Goal: Task Accomplishment & Management: Use online tool/utility

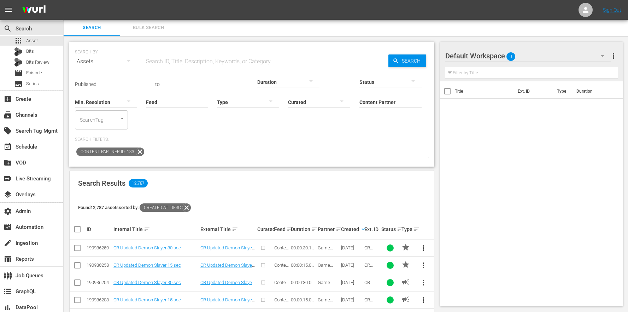
scroll to position [1, 0]
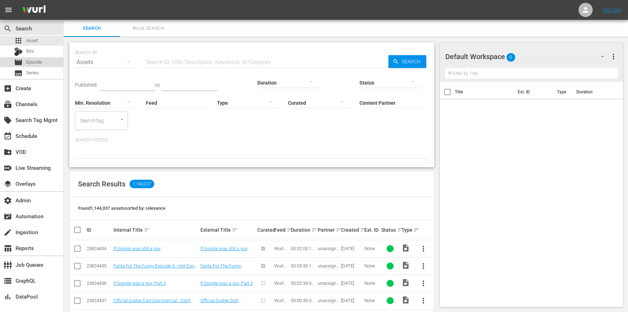
click at [41, 62] on span "Episode" at bounding box center [34, 62] width 16 height 7
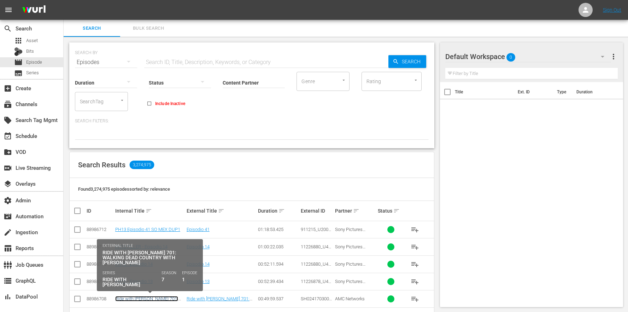
click at [164, 300] on link "Ride with Norman Reedus 701: Walking Dead Country with Kim Coates" at bounding box center [146, 304] width 63 height 16
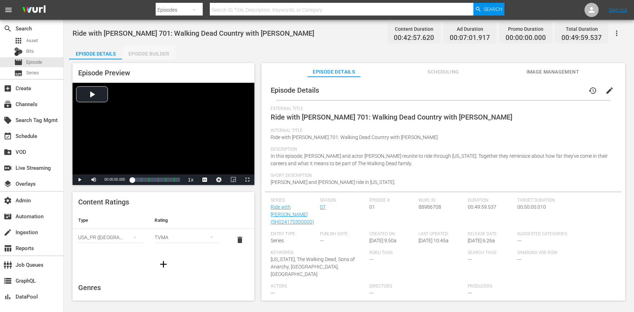
click at [162, 47] on div "Episode Builder" at bounding box center [148, 53] width 53 height 17
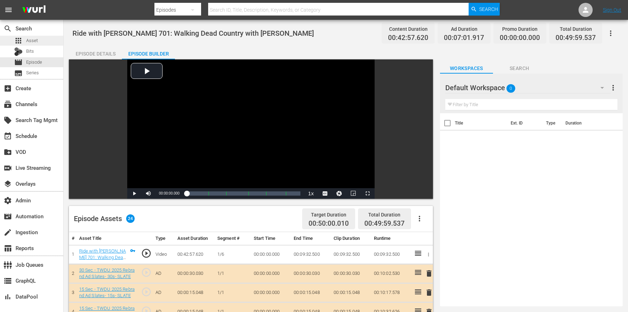
click at [35, 39] on span "Asset" at bounding box center [32, 40] width 12 height 7
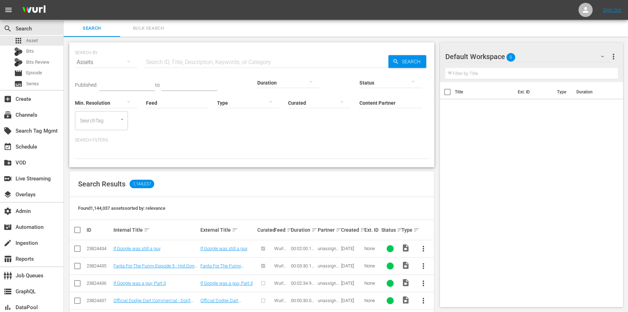
click at [360, 97] on input "Content Partner" at bounding box center [391, 103] width 62 height 25
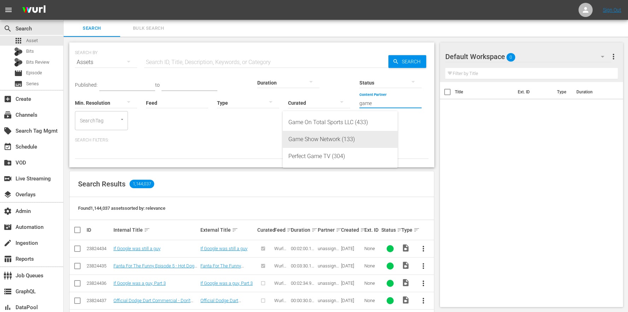
click at [313, 136] on div "Game Show Network (133)" at bounding box center [341, 139] width 104 height 17
type input "Game Show Network (133)"
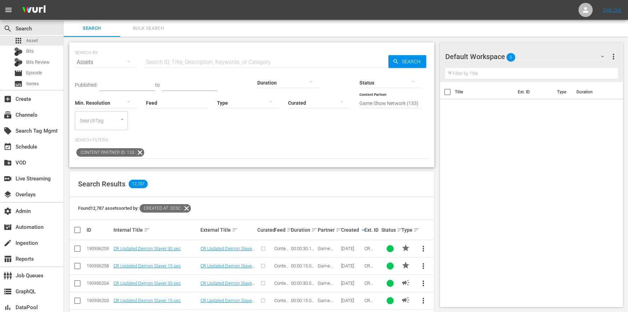
click at [538, 56] on div "Default Workspace 0" at bounding box center [529, 57] width 166 height 20
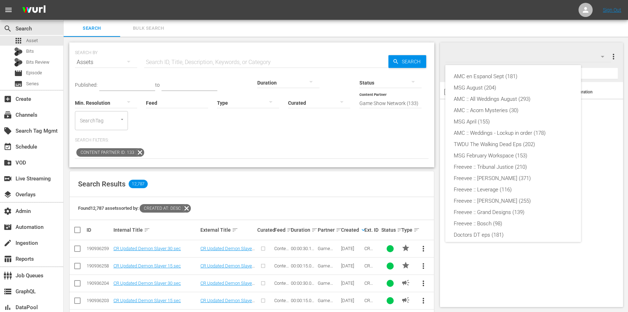
scroll to position [117, 0]
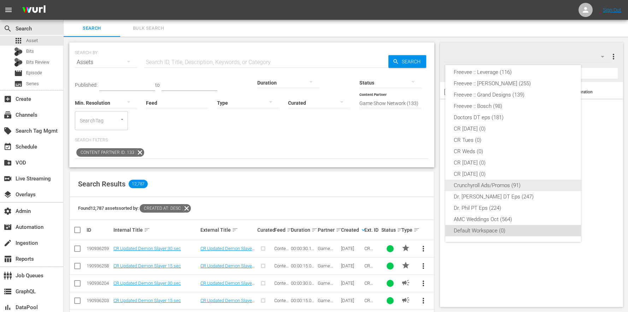
click at [489, 185] on div "Crunchyroll Ads/Promos (91)" at bounding box center [513, 185] width 119 height 11
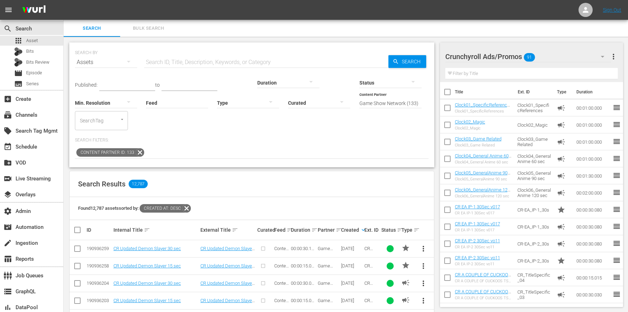
click at [82, 292] on td at bounding box center [78, 300] width 16 height 17
click at [76, 298] on input "checkbox" at bounding box center [77, 302] width 8 height 8
checkbox input "true"
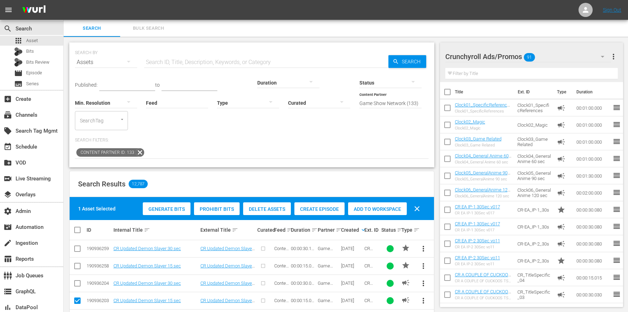
click at [76, 280] on input "checkbox" at bounding box center [77, 284] width 8 height 8
checkbox input "true"
click at [76, 257] on td at bounding box center [78, 265] width 16 height 17
drag, startPoint x: 78, startPoint y: 229, endPoint x: 77, endPoint y: 239, distance: 10.3
click at [78, 246] on input "checkbox" at bounding box center [77, 250] width 8 height 8
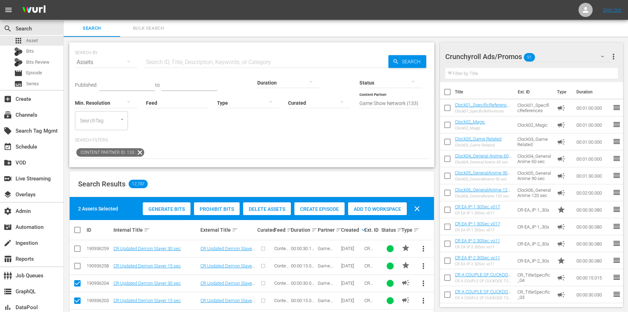
checkbox input "true"
click at [77, 263] on input "checkbox" at bounding box center [77, 267] width 8 height 8
checkbox input "true"
click at [371, 202] on div "Add to Workspace" at bounding box center [377, 208] width 59 height 13
click at [79, 220] on th at bounding box center [78, 230] width 16 height 20
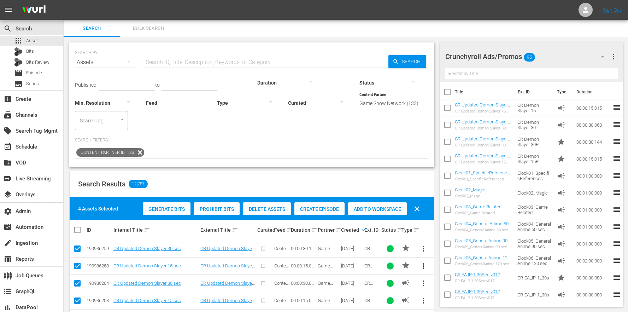
click at [78, 226] on input "checkbox" at bounding box center [80, 230] width 14 height 8
checkbox input "true"
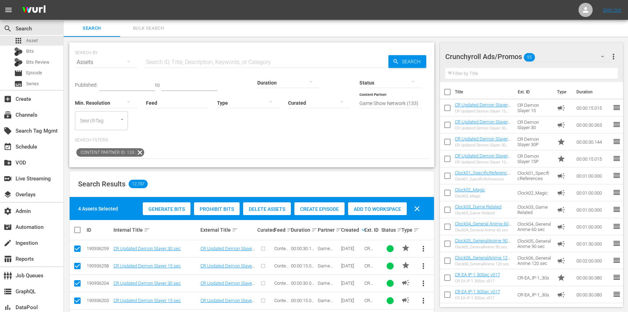
checkbox input "true"
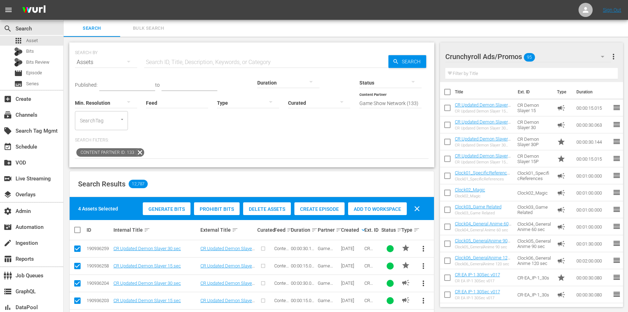
checkbox input "true"
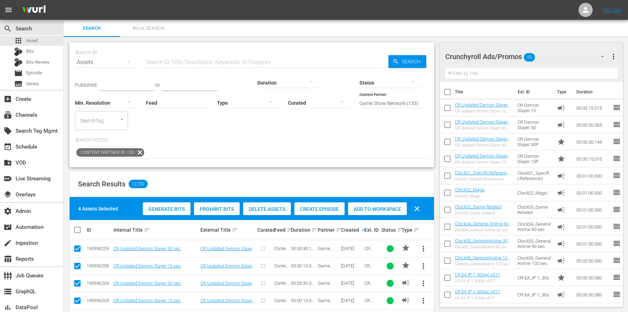
checkbox input "true"
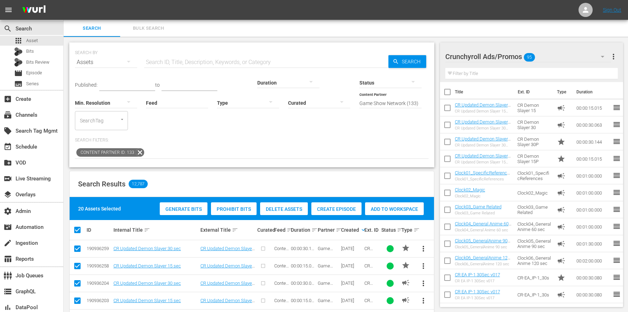
click at [78, 226] on input "checkbox" at bounding box center [80, 230] width 14 height 8
checkbox input "false"
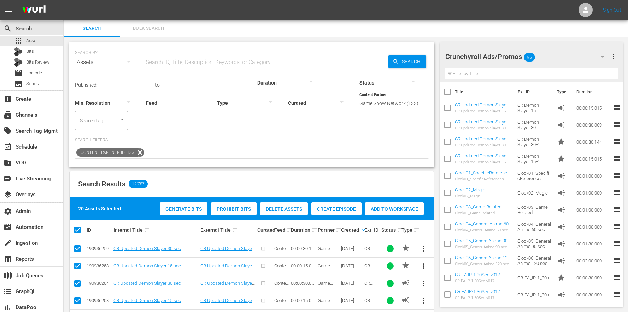
checkbox input "false"
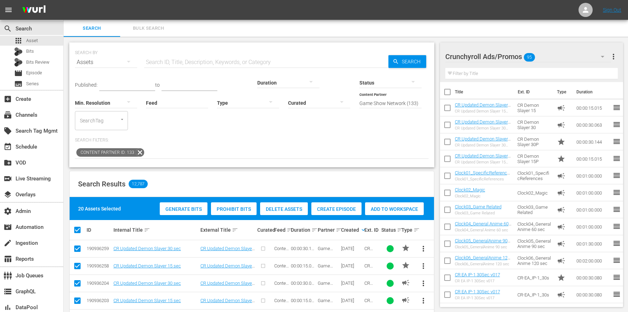
checkbox input "false"
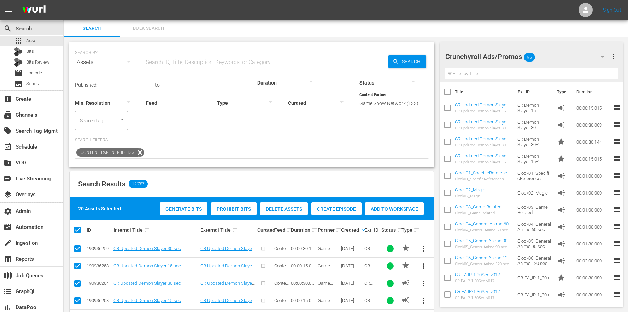
checkbox input "false"
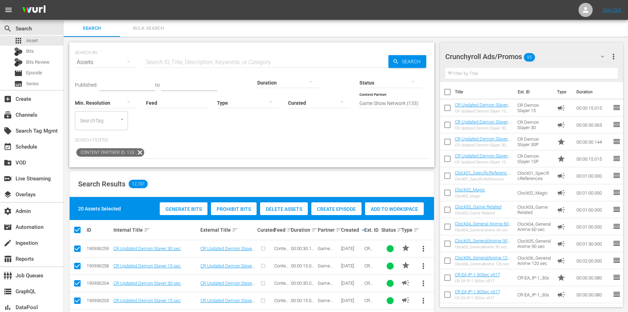
checkbox input "false"
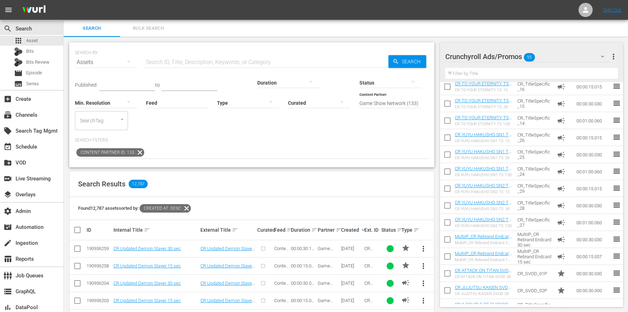
scroll to position [579, 0]
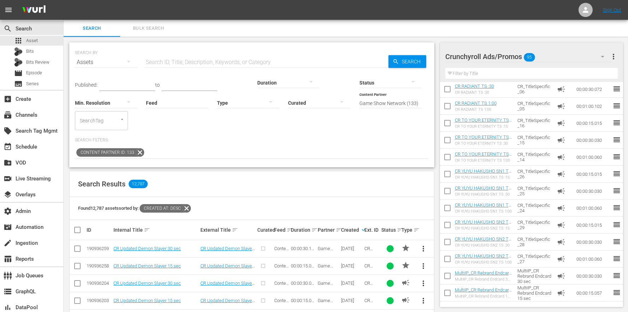
click at [139, 148] on icon at bounding box center [140, 152] width 8 height 8
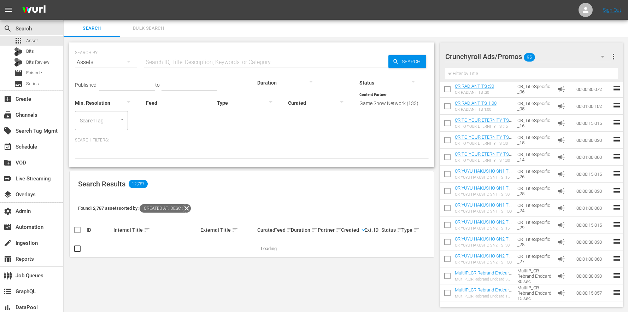
click at [181, 62] on input "text" at bounding box center [266, 62] width 244 height 17
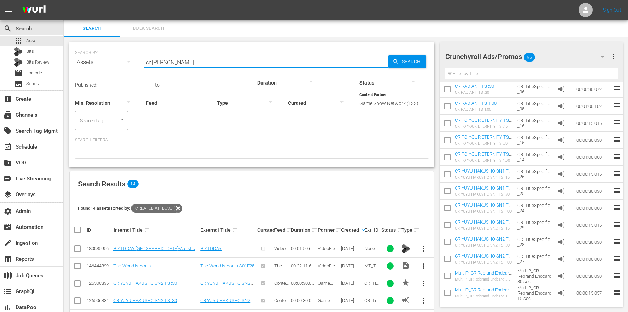
type input "cr yuyu hakusho"
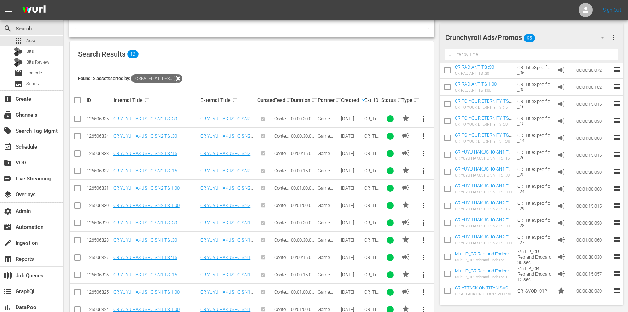
scroll to position [126, 0]
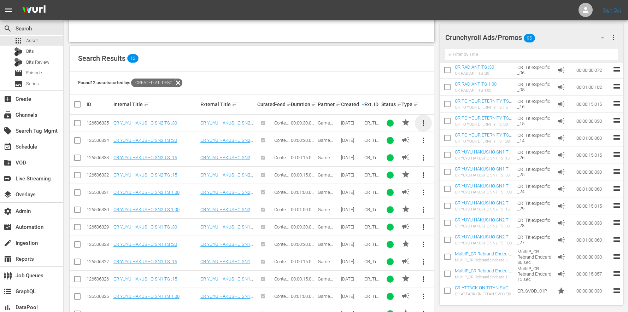
click at [426, 119] on span "more_vert" at bounding box center [423, 123] width 8 height 8
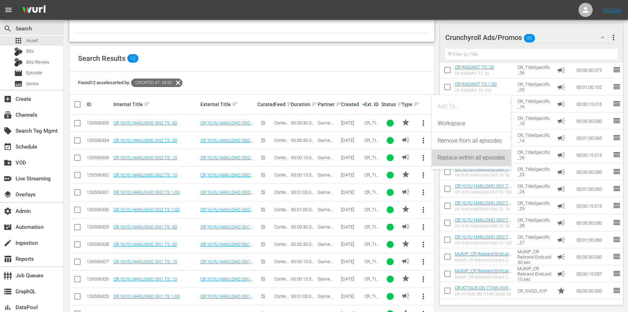
click at [451, 162] on div "Replace within all episodes" at bounding box center [472, 157] width 68 height 17
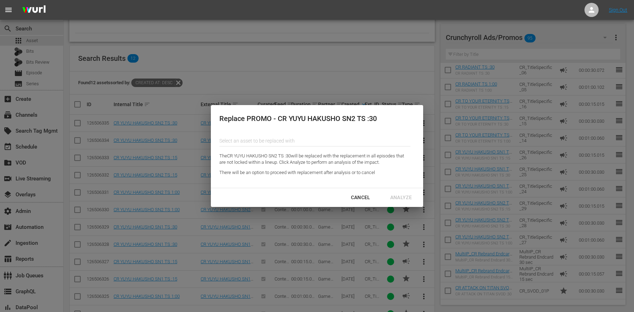
click at [258, 146] on hr at bounding box center [314, 146] width 191 height 0
click at [260, 143] on input "Content Partner" at bounding box center [314, 140] width 191 height 17
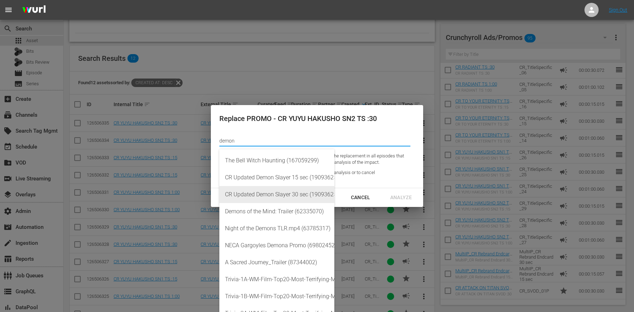
click at [297, 194] on div "CR Updated Demon Slayer 30 sec (190936259)" at bounding box center [277, 194] width 104 height 17
type input "CR Updated Demon Slayer 30 sec (190936259)"
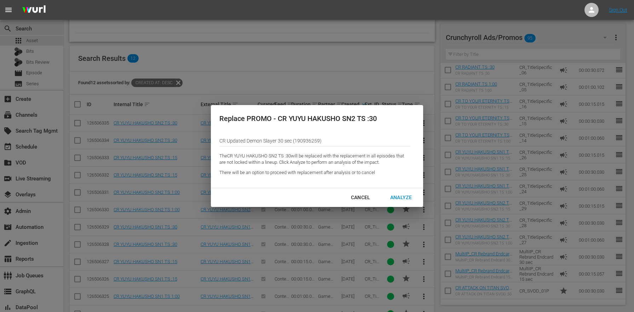
click at [396, 201] on div "Analyze" at bounding box center [400, 197] width 33 height 9
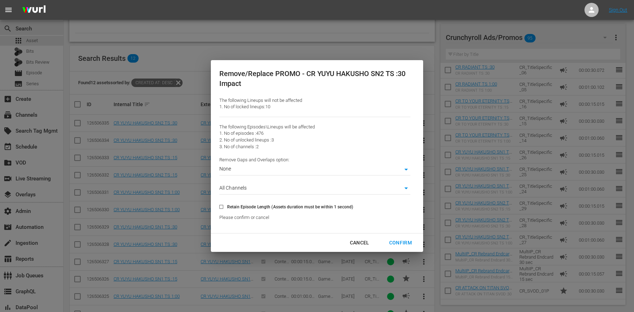
click at [407, 245] on div "Confirm" at bounding box center [400, 242] width 34 height 9
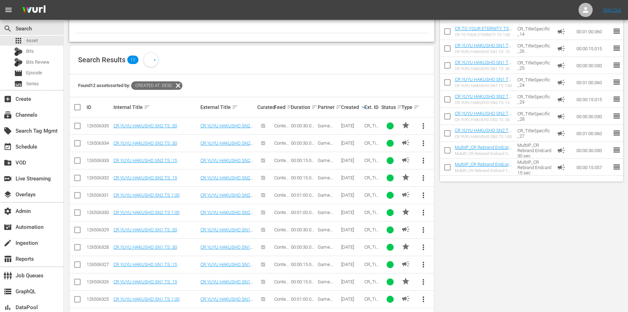
scroll to position [0, 0]
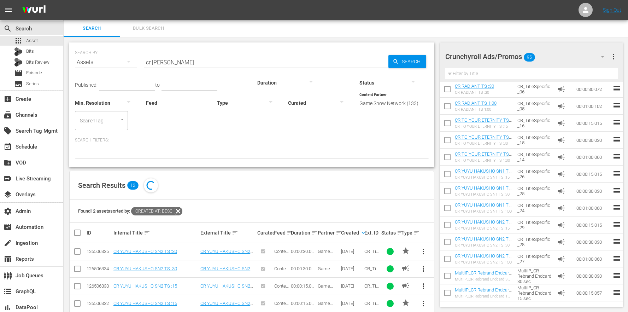
click at [198, 61] on input "cr yuyu hakusho" at bounding box center [266, 62] width 244 height 17
type input "cr yuyu hakusho sn2"
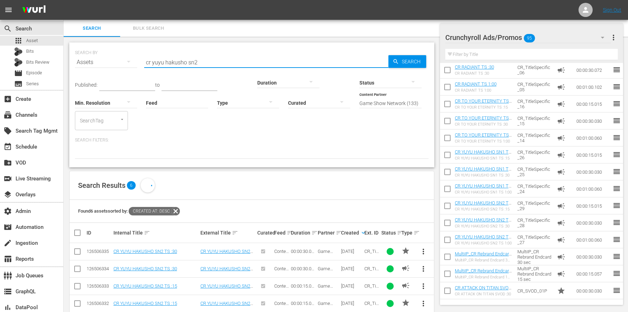
scroll to position [29, 0]
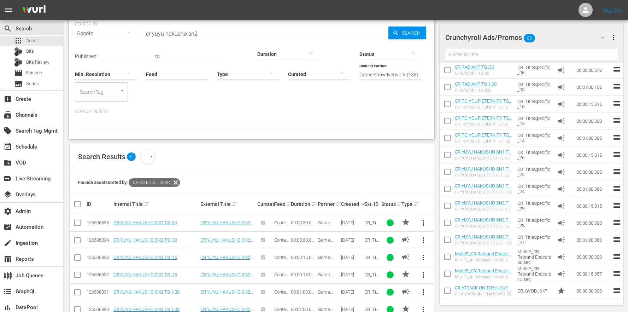
click at [239, 171] on div "Found 6 assets sorted by: Created At: desc" at bounding box center [252, 182] width 365 height 23
click at [174, 237] on link "CR YUYU HAKUSHO SN2 TS :30" at bounding box center [146, 239] width 64 height 5
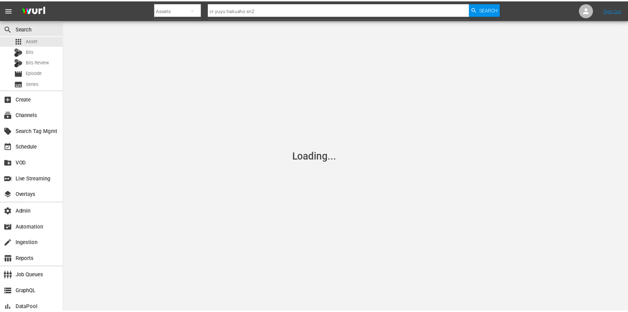
scroll to position [1, 0]
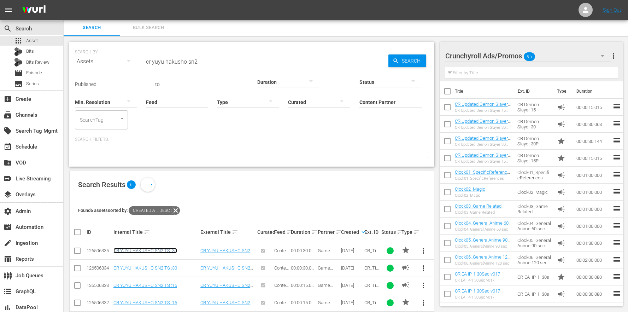
click at [175, 248] on link "CR YUYU HAKUSHO SN2 TS :30" at bounding box center [146, 250] width 64 height 5
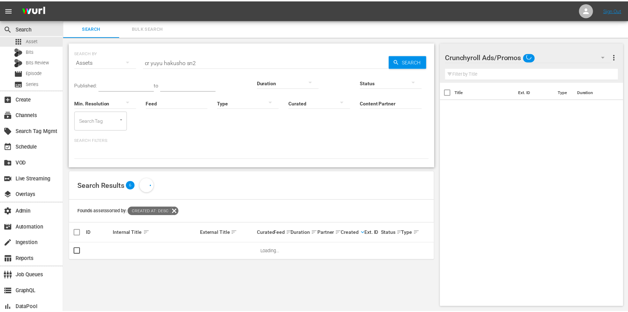
scroll to position [1, 0]
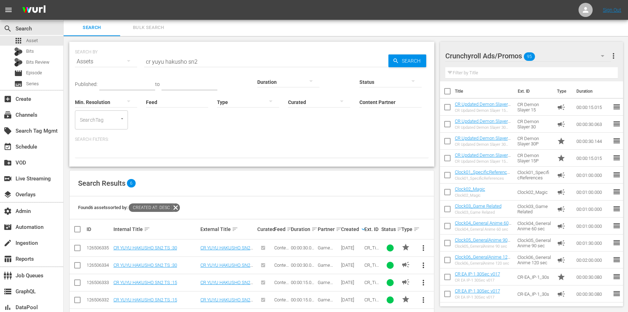
click at [428, 257] on button "more_vert" at bounding box center [423, 265] width 17 height 17
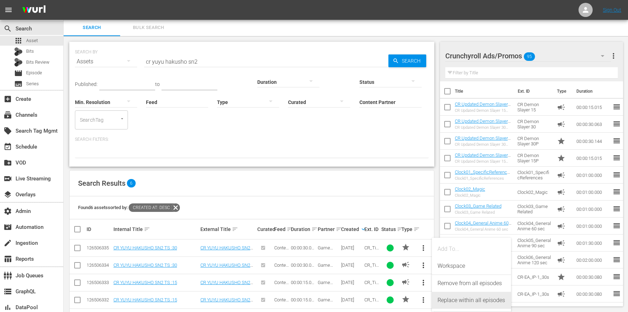
click at [461, 302] on div "Replace within all episodes" at bounding box center [472, 300] width 68 height 17
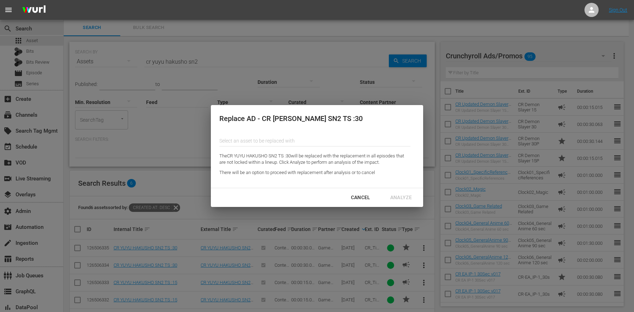
click at [281, 143] on input "Content Partner" at bounding box center [314, 140] width 191 height 17
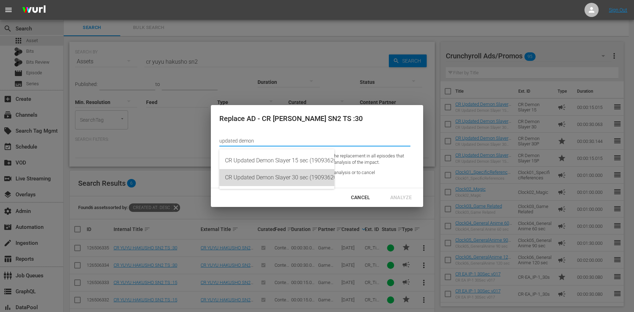
click at [318, 180] on div "CR Updated Demon Slayer 30 sec (190936204)" at bounding box center [277, 177] width 104 height 17
type input "CR Updated Demon Slayer 30 sec (190936204)"
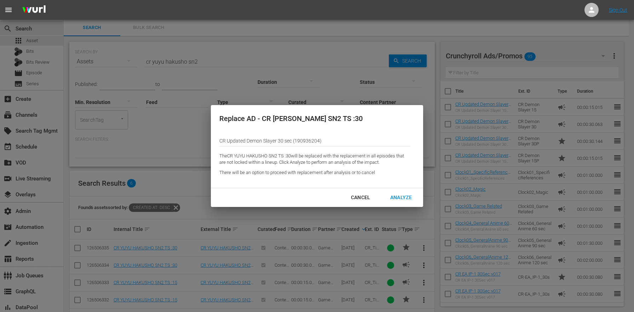
click at [389, 192] on button "Analyze" at bounding box center [401, 197] width 39 height 13
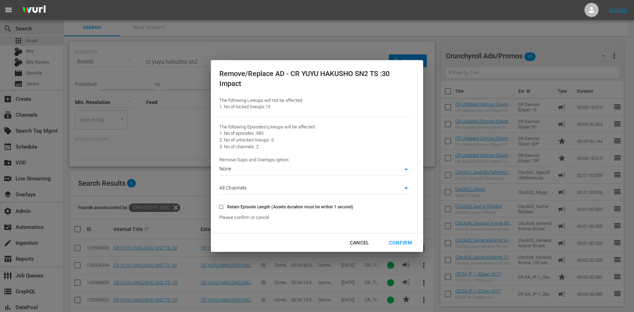
click at [401, 242] on div "Confirm" at bounding box center [400, 242] width 34 height 9
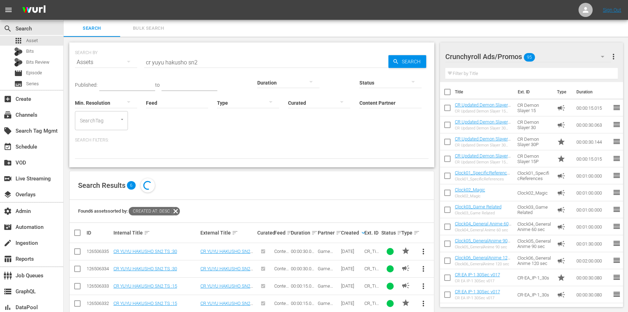
scroll to position [29, 0]
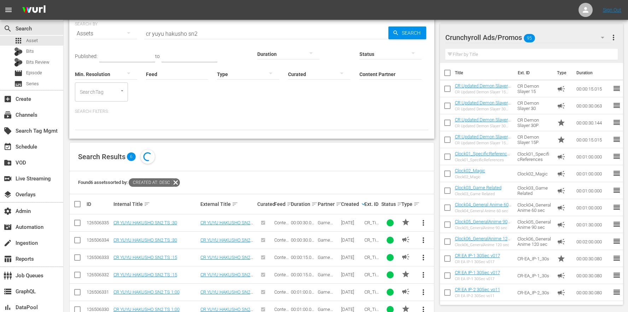
click at [339, 149] on div "Search Results 6" at bounding box center [252, 157] width 365 height 29
click at [291, 171] on div "Found 6 assets sorted by: Created At: desc" at bounding box center [252, 182] width 365 height 23
click at [176, 237] on link "CR YUYU HAKUSHO SN2 TS :30" at bounding box center [146, 239] width 64 height 5
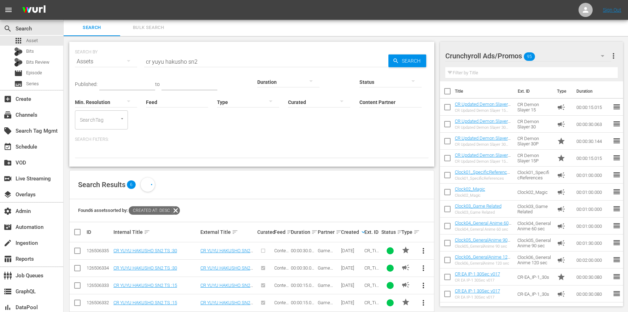
scroll to position [29, 0]
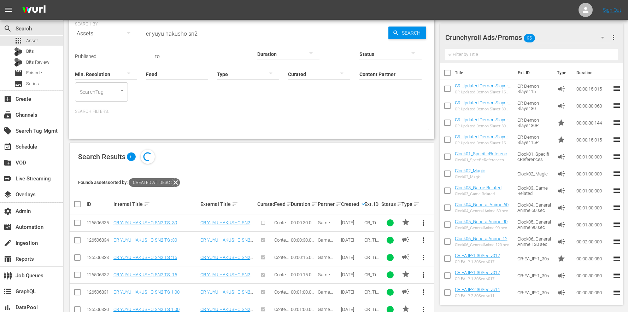
click at [426, 253] on span "more_vert" at bounding box center [423, 257] width 8 height 8
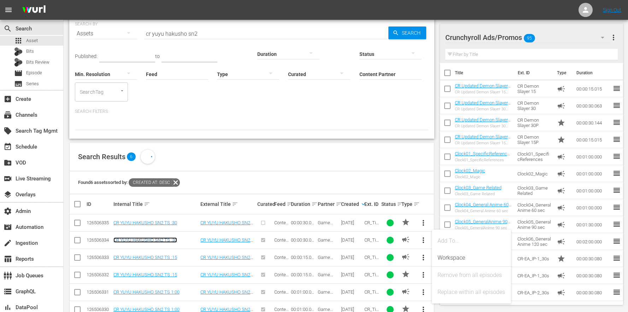
click at [169, 237] on link "CR YUYU HAKUSHO SN2 TS :30" at bounding box center [146, 239] width 64 height 5
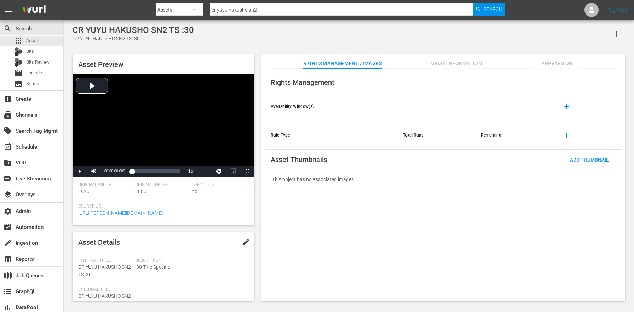
drag, startPoint x: 573, startPoint y: 68, endPoint x: 570, endPoint y: 64, distance: 5.0
click at [573, 68] on span "Appears On" at bounding box center [556, 63] width 53 height 9
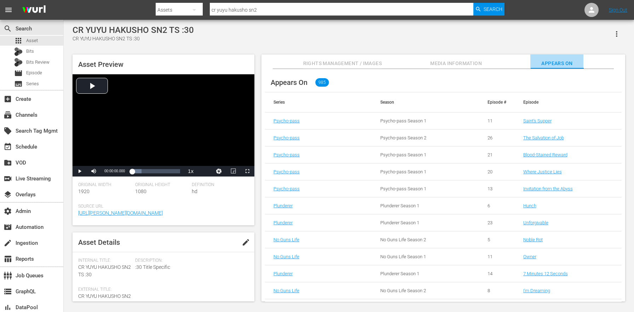
click at [570, 64] on span "Appears On" at bounding box center [556, 63] width 53 height 9
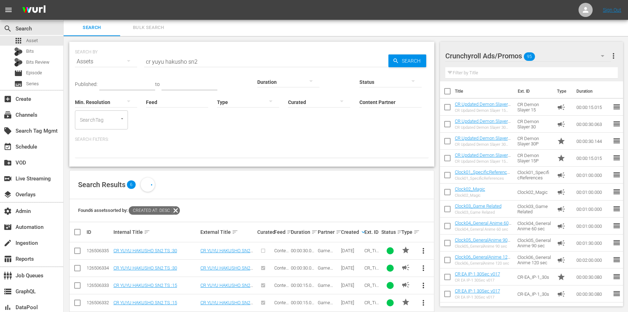
scroll to position [29, 0]
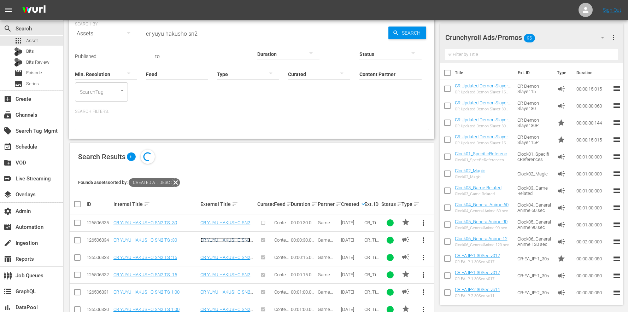
click at [232, 237] on link "CR YUYU HAKUSHO SN2 TS :30" at bounding box center [226, 242] width 50 height 11
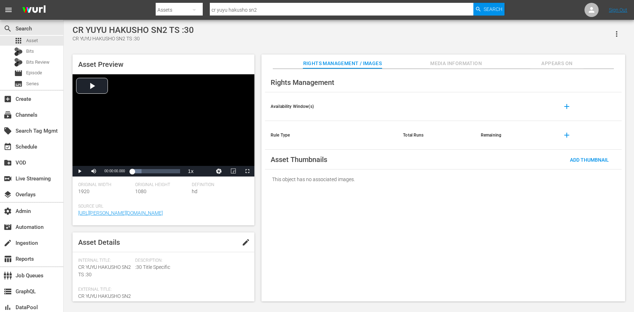
click at [548, 65] on span "Appears On" at bounding box center [556, 63] width 53 height 9
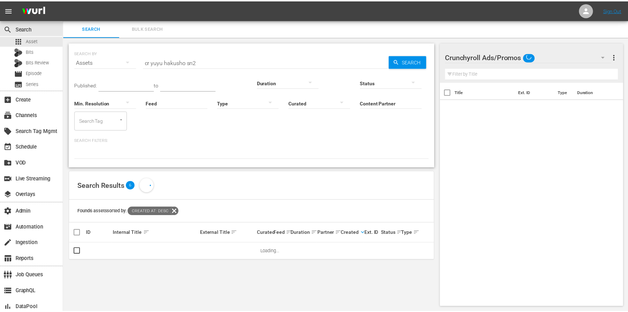
scroll to position [1, 0]
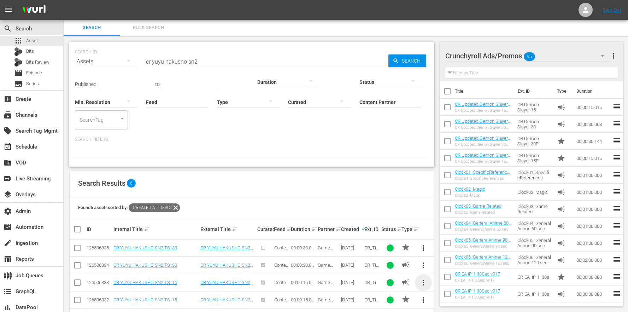
click at [423, 278] on span "more_vert" at bounding box center [423, 282] width 8 height 8
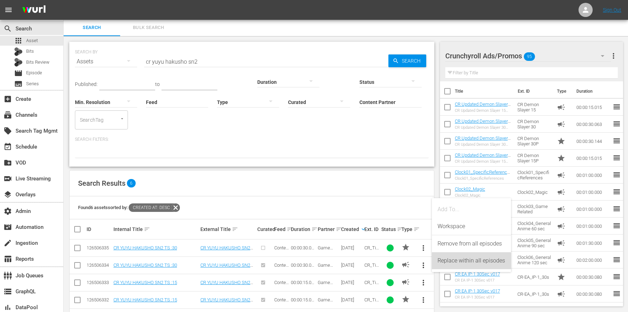
click at [458, 265] on div "Replace within all episodes" at bounding box center [472, 260] width 68 height 17
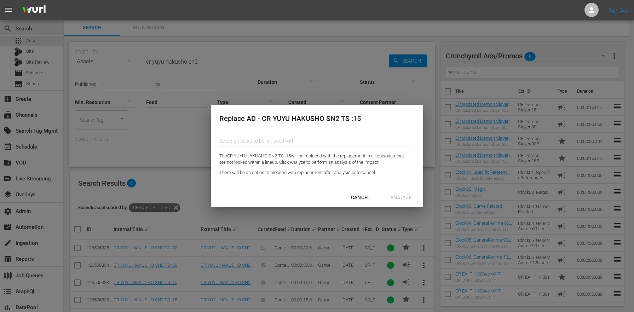
click at [306, 150] on div "Select an asset to be replaced with" at bounding box center [314, 142] width 191 height 21
click at [303, 141] on input "Content Partner" at bounding box center [314, 140] width 191 height 17
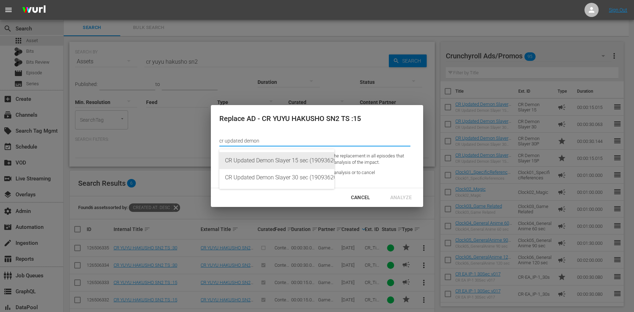
click at [301, 162] on div "CR Updated Demon Slayer 15 sec (190936203)" at bounding box center [277, 160] width 104 height 17
type input "CR Updated Demon Slayer 15 sec (190936203)"
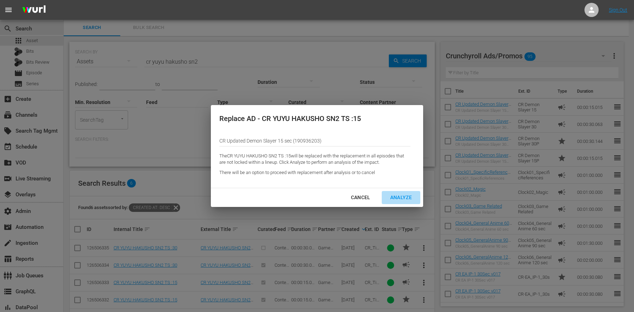
click at [407, 197] on div "Analyze" at bounding box center [400, 197] width 33 height 9
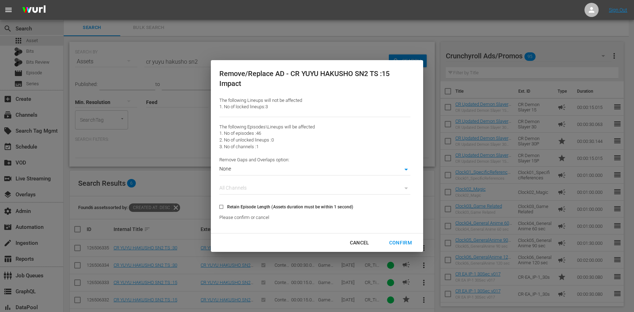
click at [401, 242] on div "Confirm" at bounding box center [400, 242] width 34 height 9
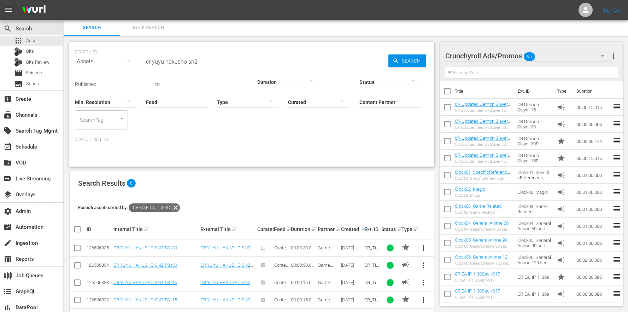
click at [235, 196] on div "Found 6 assets sorted by: Created At: desc" at bounding box center [252, 207] width 365 height 23
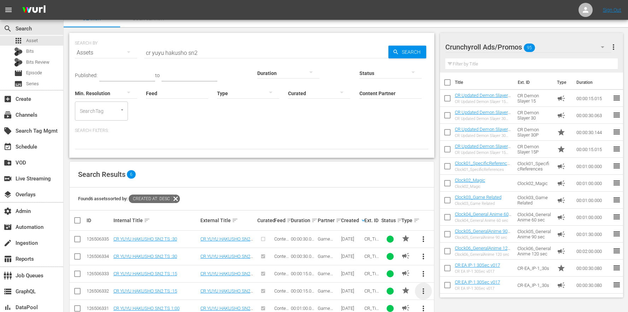
click at [419, 287] on span "more_vert" at bounding box center [423, 291] width 8 height 8
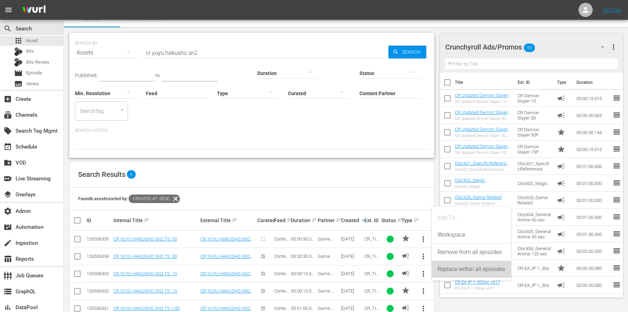
click at [447, 273] on div "Replace within all episodes" at bounding box center [472, 269] width 68 height 17
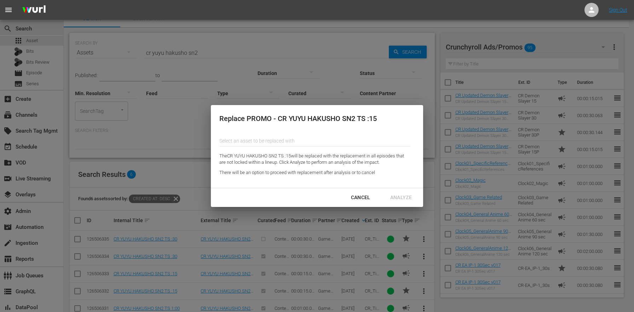
click at [266, 135] on input "Content Partner" at bounding box center [314, 140] width 191 height 17
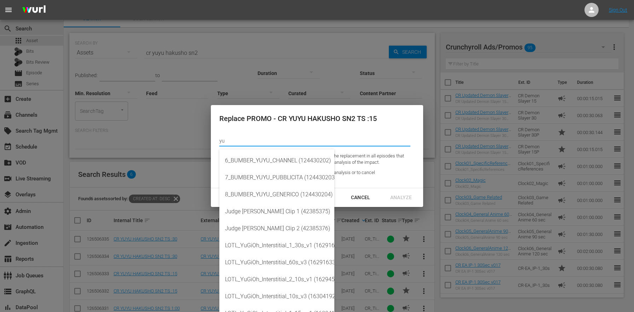
type input "y"
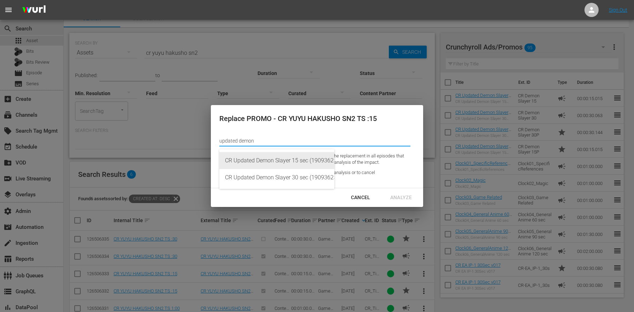
click at [288, 160] on div "CR Updated Demon Slayer 15 sec (190936258)" at bounding box center [277, 160] width 104 height 17
type input "CR Updated Demon Slayer 15 sec (190936258)"
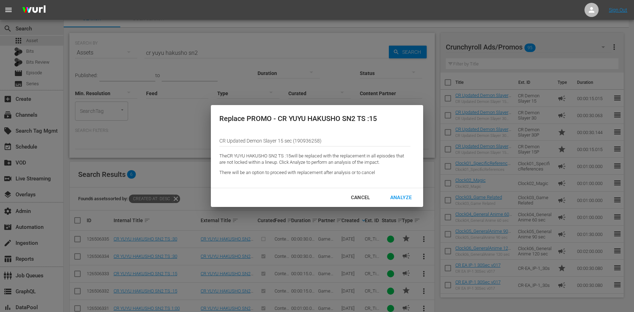
click at [396, 198] on div "Analyze" at bounding box center [400, 197] width 33 height 9
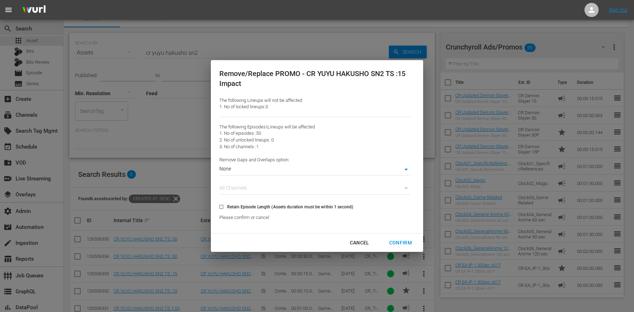
click at [409, 244] on div "Confirm" at bounding box center [400, 242] width 34 height 9
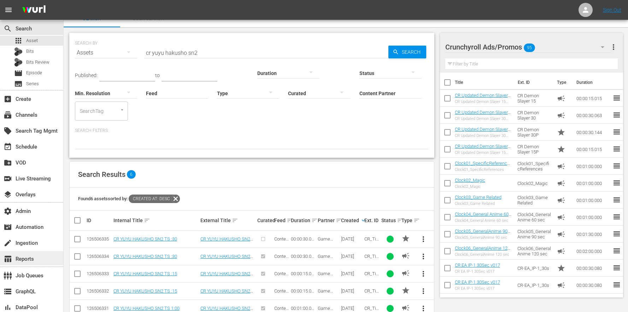
click at [44, 259] on div "table_chart Reports" at bounding box center [31, 258] width 63 height 14
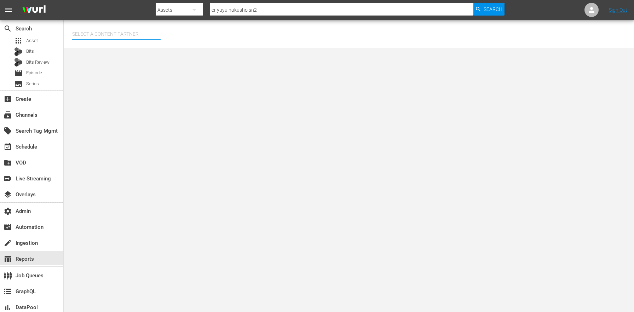
click at [93, 28] on input "text" at bounding box center [116, 33] width 88 height 17
click at [111, 71] on div "Game Show Network (133)" at bounding box center [130, 70] width 104 height 17
type input "Game Show Network (133)"
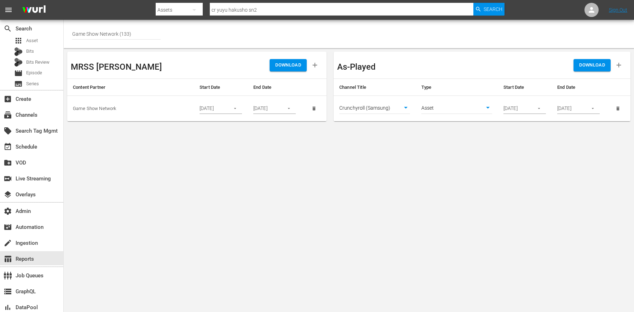
click at [538, 107] on icon "button" at bounding box center [538, 108] width 5 height 5
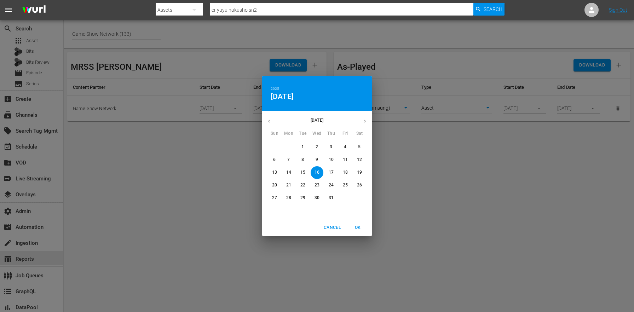
click at [365, 119] on icon "button" at bounding box center [364, 120] width 5 height 5
click at [365, 120] on icon "button" at bounding box center [364, 120] width 5 height 5
drag, startPoint x: 285, startPoint y: 149, endPoint x: 291, endPoint y: 146, distance: 6.6
click at [285, 149] on span "1" at bounding box center [288, 147] width 13 height 6
type input "09/01/2025"
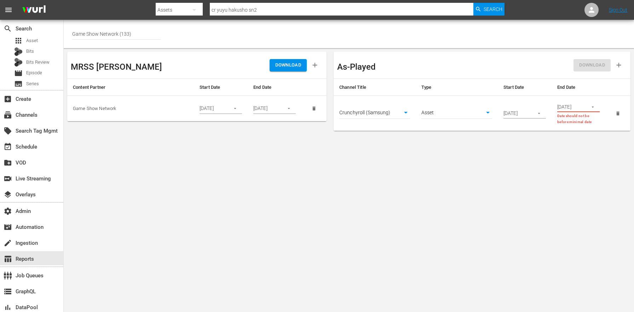
click at [590, 109] on icon "button" at bounding box center [592, 106] width 5 height 5
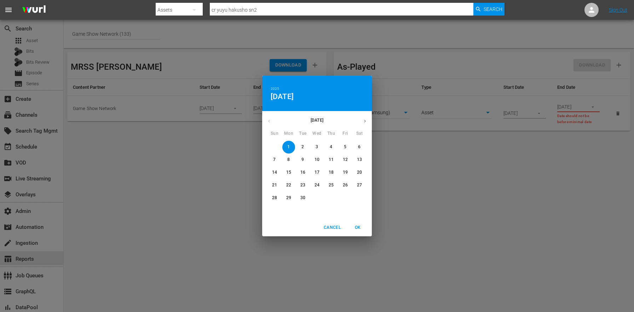
click at [344, 147] on p "5" at bounding box center [345, 147] width 2 height 6
type input "09/05/2025"
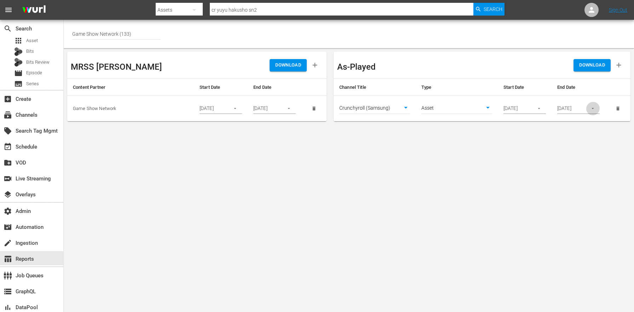
click at [554, 138] on body "menu Search By Assets Search ID, Title, Description, Keywords, or Category cr y…" at bounding box center [317, 156] width 634 height 312
click at [580, 70] on button "DOWNLOAD" at bounding box center [591, 65] width 37 height 12
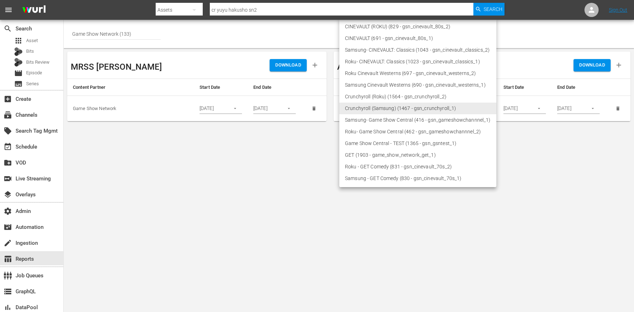
click at [375, 109] on body "menu Search By Assets Search ID, Title, Description, Keywords, or Category cr y…" at bounding box center [317, 156] width 634 height 312
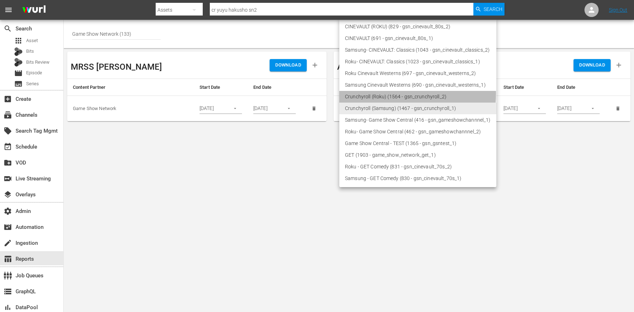
click at [381, 94] on li "Crunchyroll (Roku) (1564 - gsn_crunchyroll_2)" at bounding box center [417, 97] width 157 height 12
type input "1564"
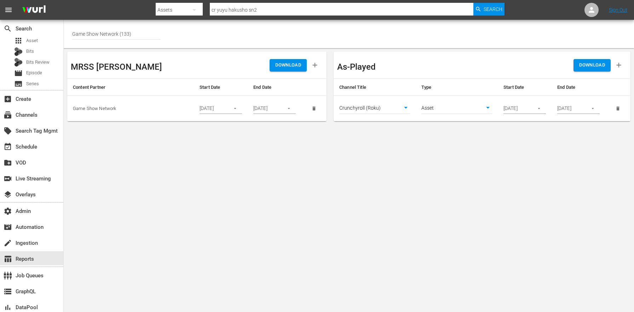
click at [507, 191] on body "menu Search By Assets Search ID, Title, Description, Keywords, or Category cr y…" at bounding box center [317, 156] width 634 height 312
click at [598, 65] on span "DOWNLOAD" at bounding box center [592, 65] width 26 height 8
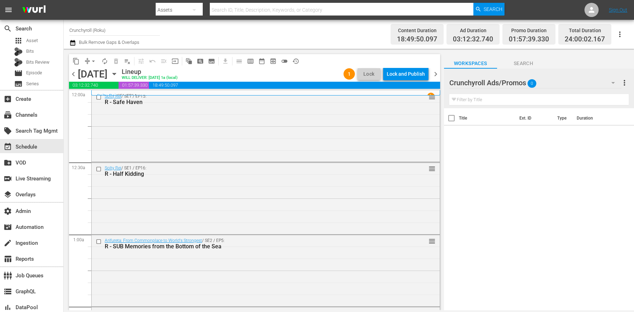
click at [73, 41] on icon "button" at bounding box center [72, 43] width 5 height 6
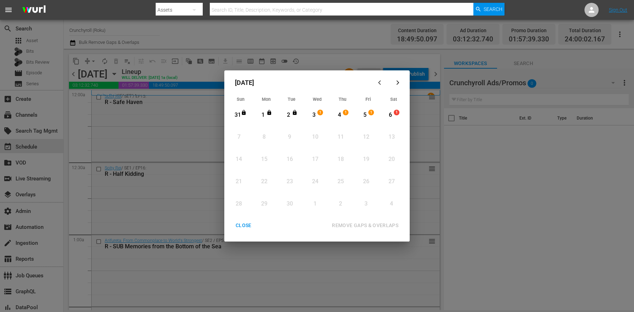
click at [265, 116] on div "1" at bounding box center [263, 115] width 9 height 8
click at [367, 115] on div "5" at bounding box center [364, 115] width 9 height 8
click at [367, 228] on div "REMOVE GAPS & OVERLAPS" at bounding box center [365, 225] width 78 height 9
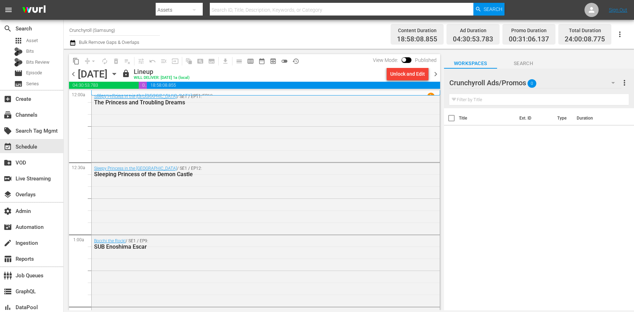
click at [80, 42] on span "Bulk Remove Gaps & Overlaps" at bounding box center [109, 42] width 62 height 5
click at [77, 42] on button "button" at bounding box center [73, 43] width 8 height 8
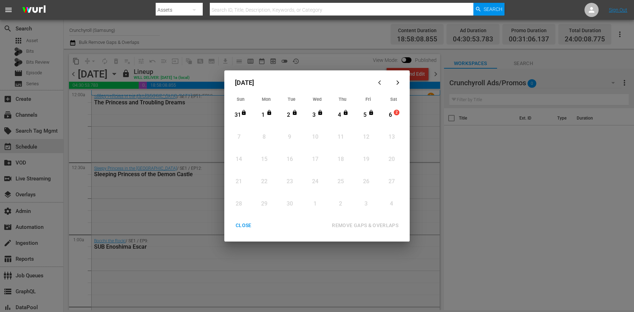
drag, startPoint x: 265, startPoint y: 117, endPoint x: 383, endPoint y: 124, distance: 118.4
click at [266, 117] on div "1" at bounding box center [263, 115] width 9 height 8
click at [362, 115] on div "5" at bounding box center [364, 115] width 9 height 8
click at [369, 228] on div "REMOVE GAPS & OVERLAPS" at bounding box center [365, 225] width 78 height 9
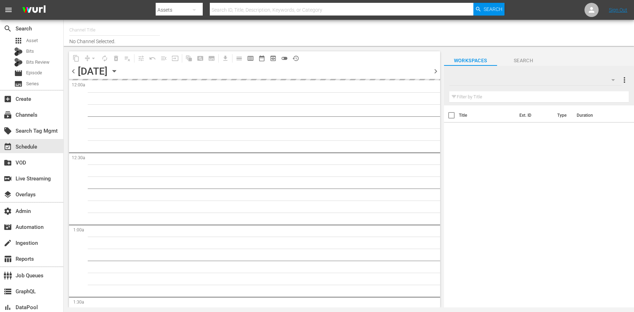
type input "Crunchyroll (Roku) (1564)"
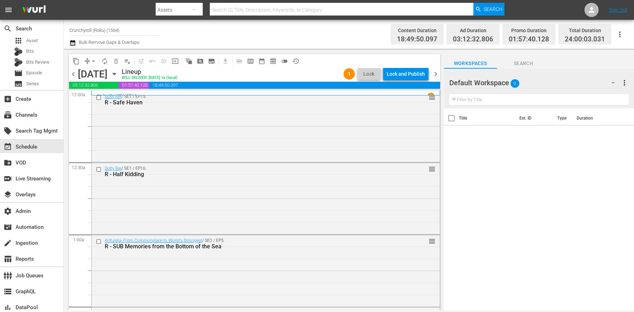
click at [116, 74] on icon "button" at bounding box center [113, 74] width 3 height 2
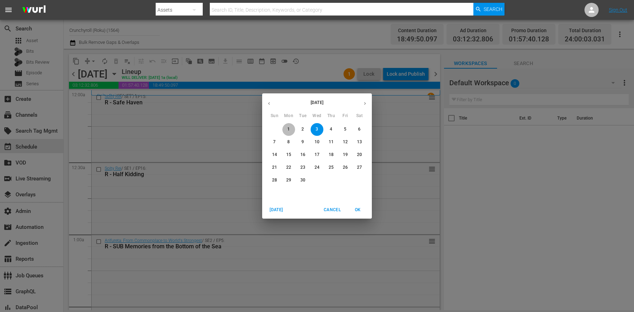
click at [289, 129] on p "1" at bounding box center [288, 129] width 2 height 6
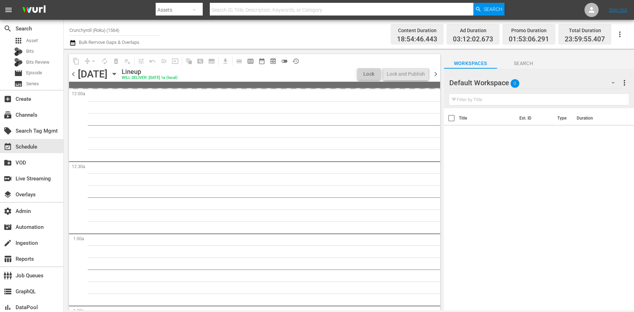
click at [283, 66] on button "toggle_off" at bounding box center [284, 61] width 11 height 11
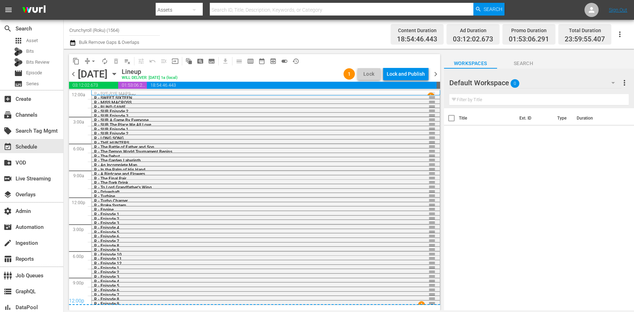
click at [402, 79] on div "Lock and Publish" at bounding box center [406, 74] width 38 height 13
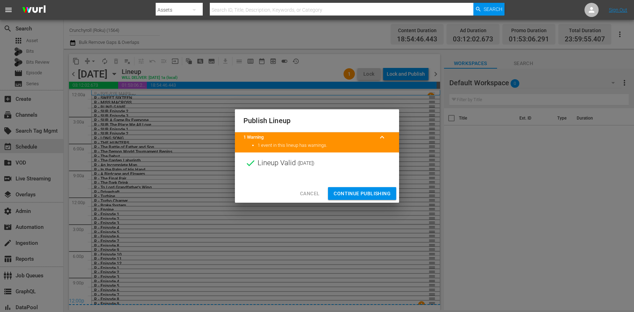
click at [363, 194] on span "Continue Publishing" at bounding box center [361, 193] width 57 height 9
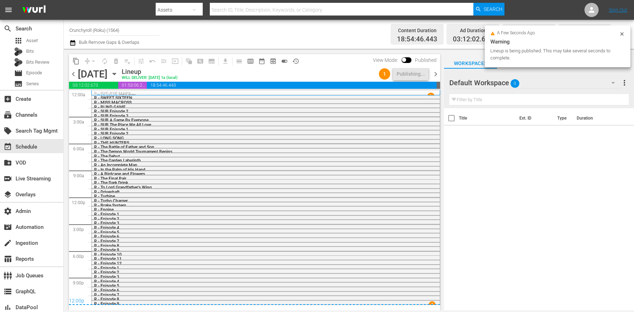
click at [436, 75] on span "chevron_right" at bounding box center [435, 74] width 9 height 9
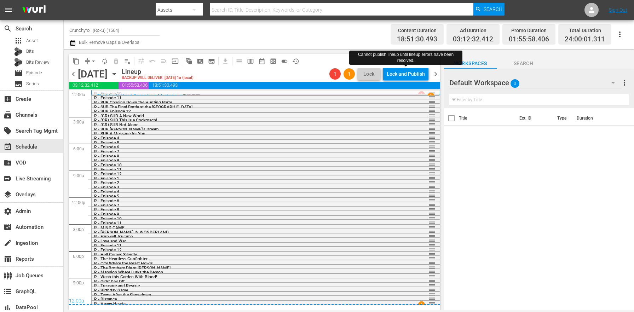
click at [418, 75] on div "Lock and Publish" at bounding box center [406, 74] width 38 height 13
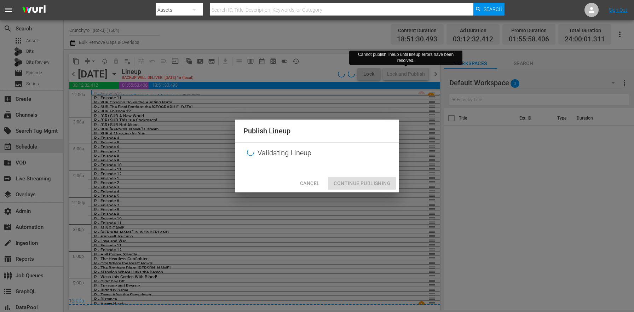
click at [313, 181] on span "Cancel" at bounding box center [309, 183] width 19 height 9
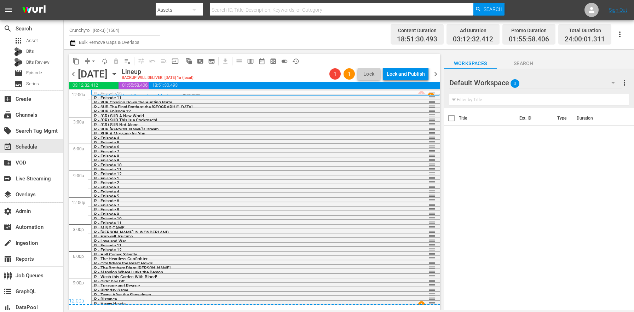
click at [76, 71] on span "chevron_left" at bounding box center [73, 74] width 9 height 9
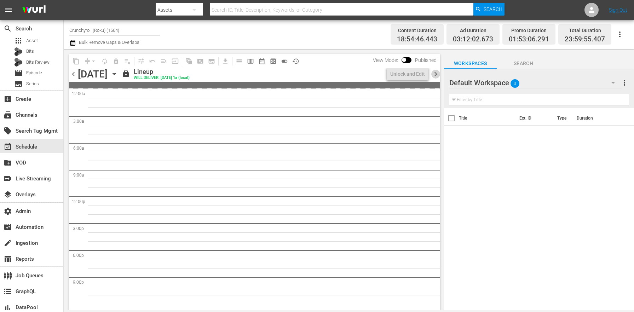
click at [433, 73] on span "chevron_right" at bounding box center [435, 74] width 9 height 9
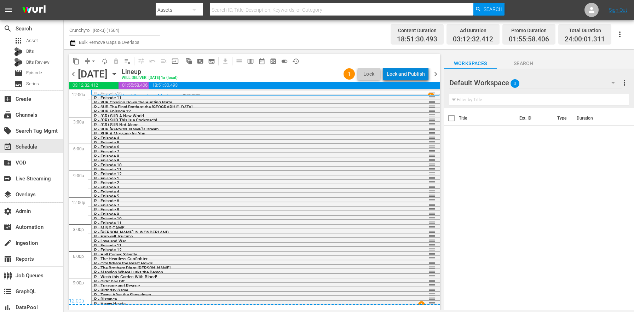
click at [411, 76] on div "Lock and Publish" at bounding box center [406, 74] width 38 height 13
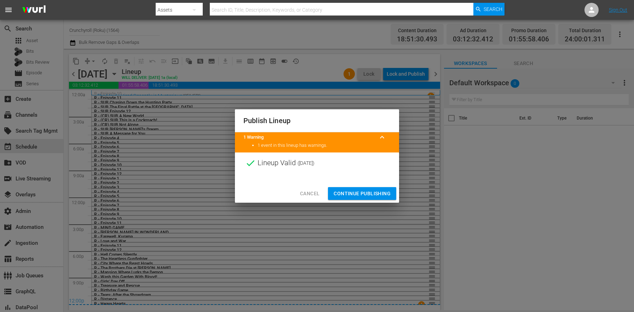
click at [375, 193] on span "Continue Publishing" at bounding box center [361, 193] width 57 height 9
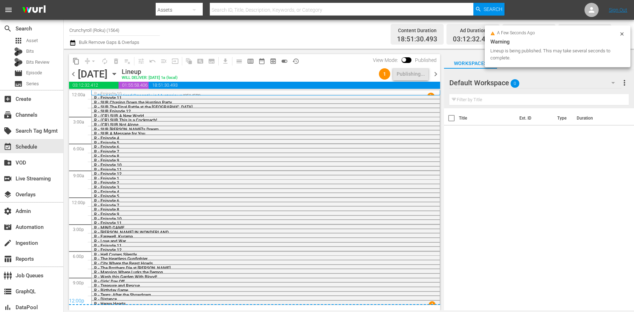
click at [432, 76] on span "chevron_right" at bounding box center [435, 74] width 9 height 9
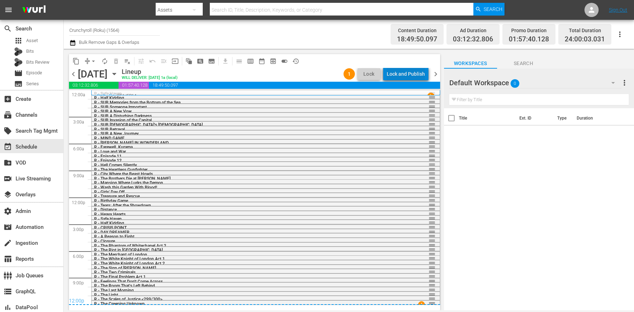
click at [416, 72] on div "Lock and Publish" at bounding box center [406, 74] width 38 height 13
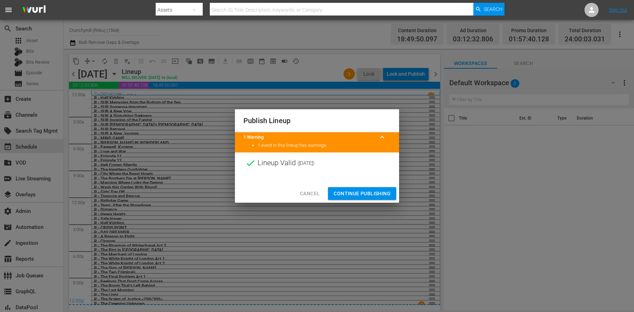
click at [370, 190] on span "Continue Publishing" at bounding box center [361, 193] width 57 height 9
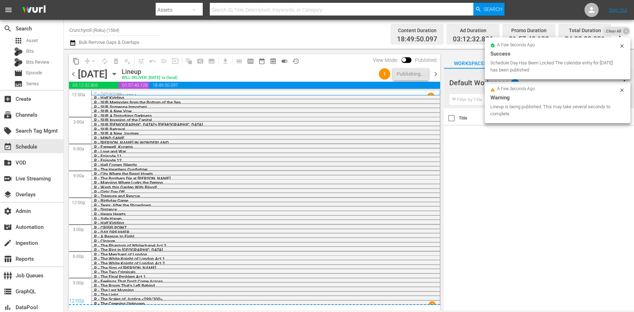
click at [72, 72] on span "chevron_left" at bounding box center [73, 74] width 9 height 9
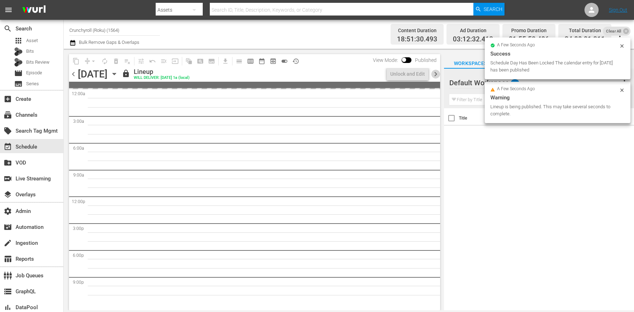
click at [434, 74] on span "chevron_right" at bounding box center [435, 74] width 9 height 9
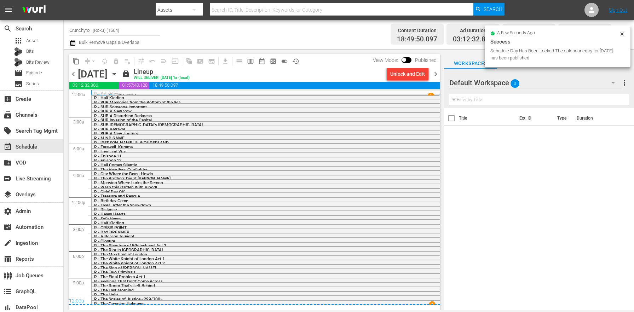
click at [437, 76] on span "chevron_right" at bounding box center [435, 74] width 9 height 9
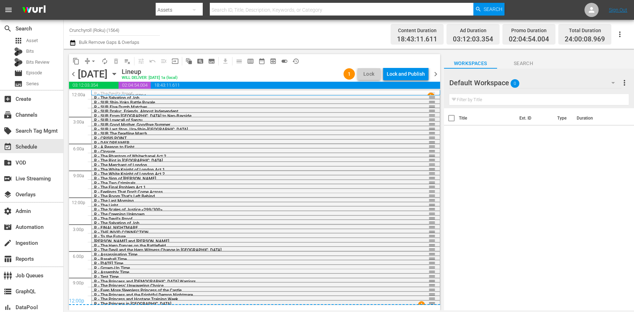
click at [419, 75] on div "Lock and Publish" at bounding box center [406, 74] width 38 height 13
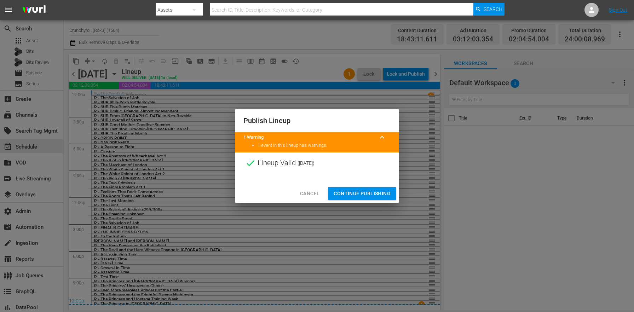
click at [371, 202] on div "Cancel Continue Publishing" at bounding box center [317, 193] width 164 height 19
click at [372, 198] on button "Continue Publishing" at bounding box center [362, 193] width 68 height 13
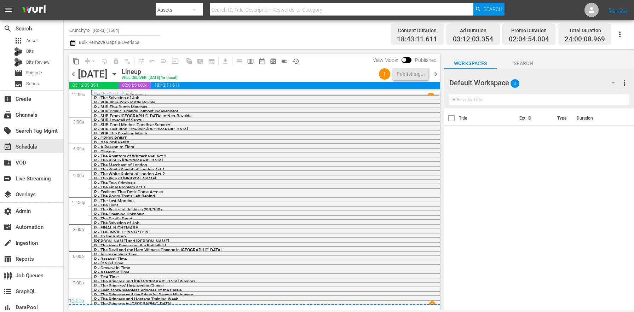
click at [437, 74] on span "chevron_right" at bounding box center [435, 74] width 9 height 9
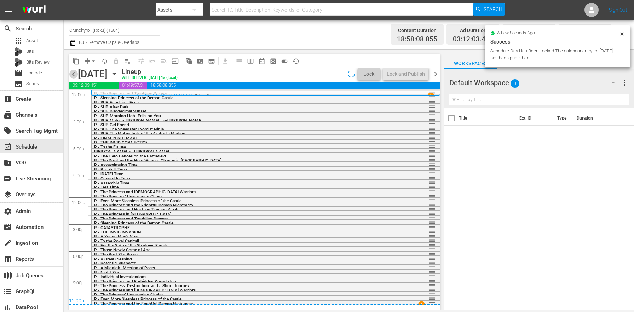
click at [76, 73] on span "chevron_left" at bounding box center [73, 74] width 9 height 9
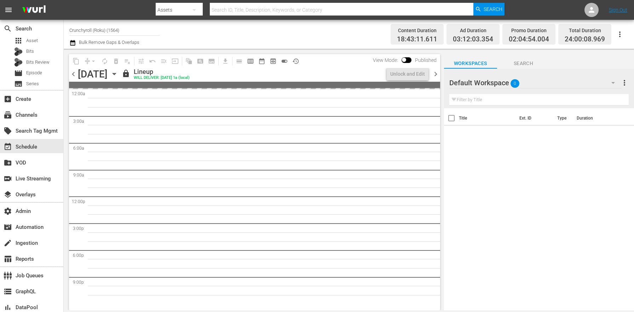
click at [434, 72] on span "chevron_right" at bounding box center [435, 74] width 9 height 9
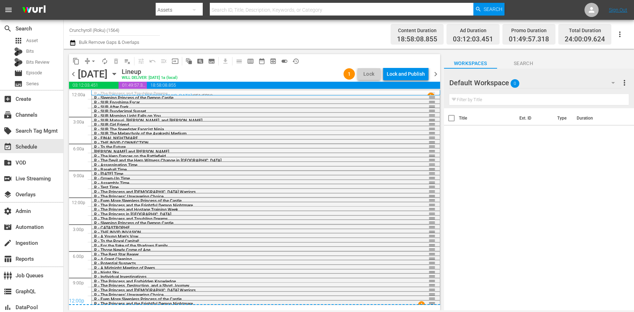
click at [412, 72] on div "Lock and Publish" at bounding box center [406, 74] width 38 height 13
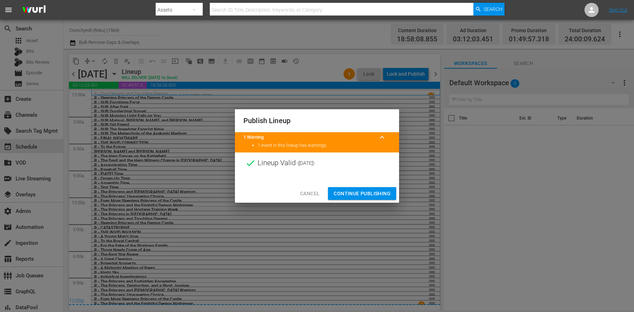
click at [370, 193] on span "Continue Publishing" at bounding box center [361, 193] width 57 height 9
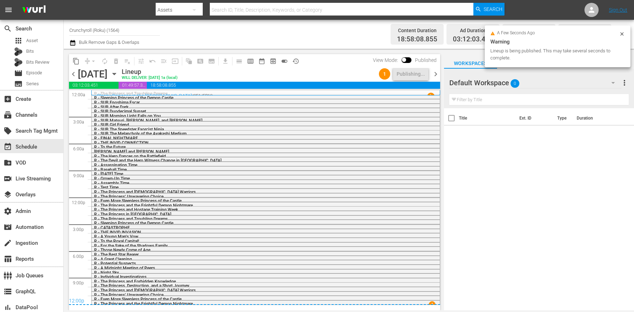
click at [435, 74] on span "chevron_right" at bounding box center [435, 74] width 9 height 9
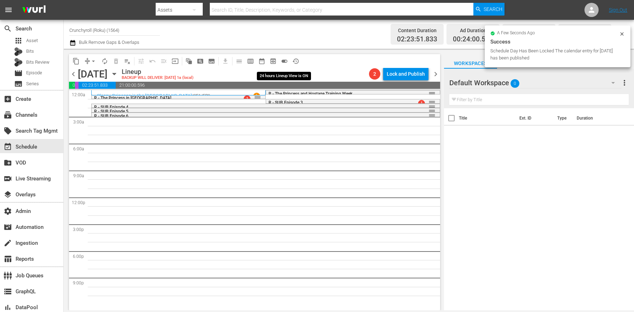
click at [283, 59] on span "toggle_on" at bounding box center [284, 61] width 7 height 7
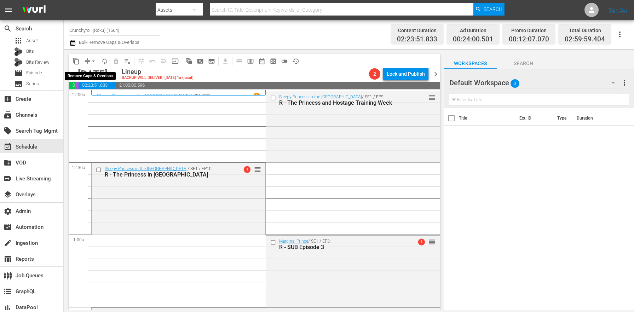
click at [90, 61] on span "arrow_drop_down" at bounding box center [93, 61] width 7 height 7
click at [100, 99] on li "Align to End of Previous Day" at bounding box center [94, 99] width 74 height 12
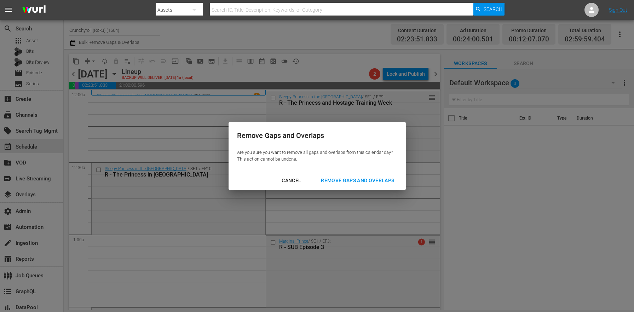
click at [355, 179] on div "Remove Gaps and Overlaps" at bounding box center [357, 180] width 85 height 9
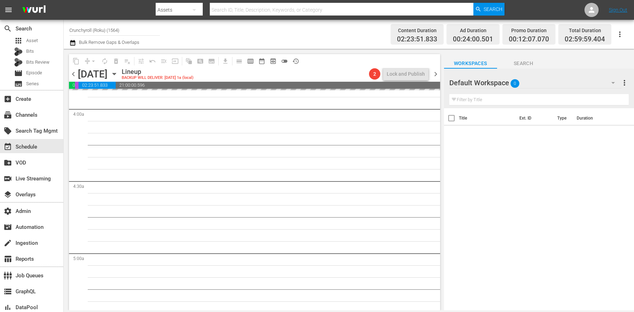
scroll to position [637, 0]
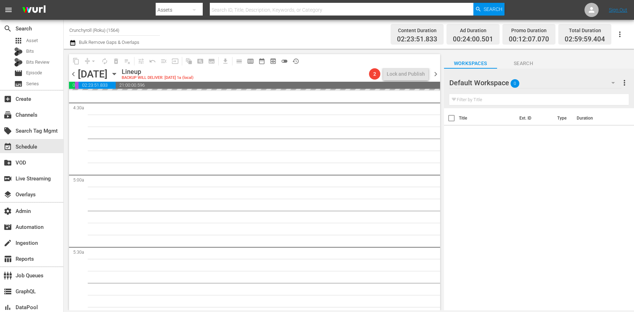
click at [281, 63] on span "toggle_off" at bounding box center [284, 61] width 7 height 7
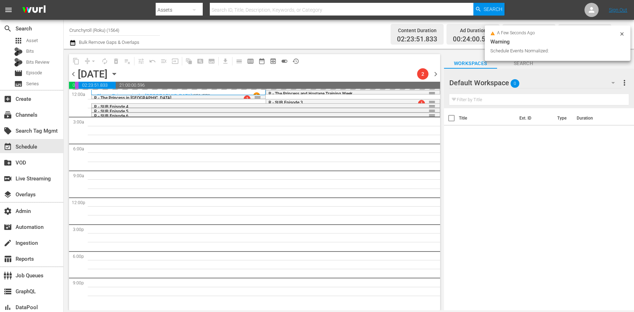
scroll to position [0, 0]
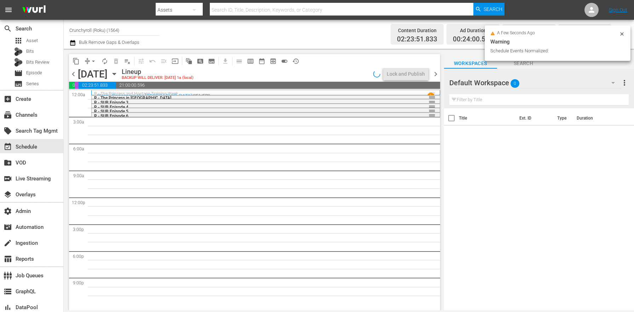
click at [112, 114] on span "R - SUB Episode 6" at bounding box center [111, 116] width 34 height 5
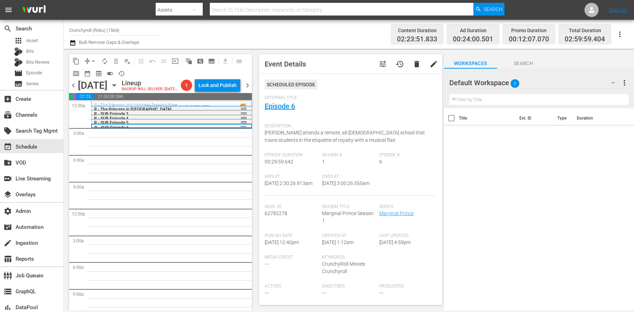
click at [77, 42] on button "button" at bounding box center [73, 43] width 8 height 8
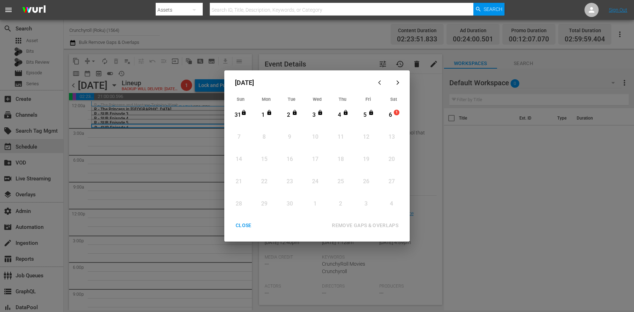
click at [243, 227] on div "CLOSE" at bounding box center [243, 225] width 27 height 9
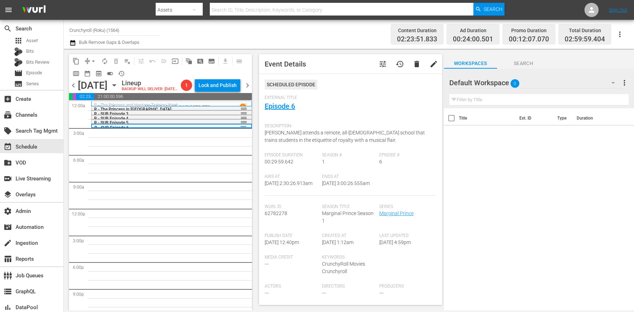
click at [149, 184] on div "R - The Princess and Hostage Training Week reorder R - The Princess in Endopoli…" at bounding box center [171, 208] width 161 height 215
click at [205, 189] on div "R - The Princess and Hostage Training Week reorder R - The Princess in Endopoli…" at bounding box center [171, 208] width 161 height 215
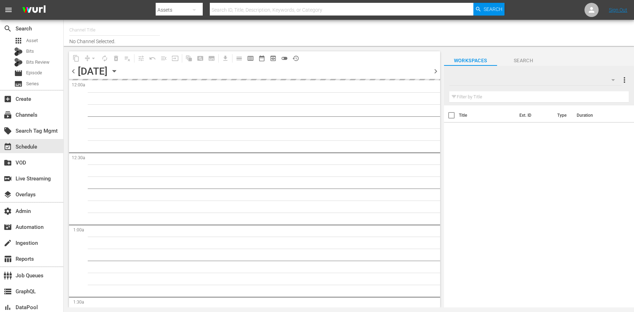
type input "Crunchyroll (Samsung) (1467)"
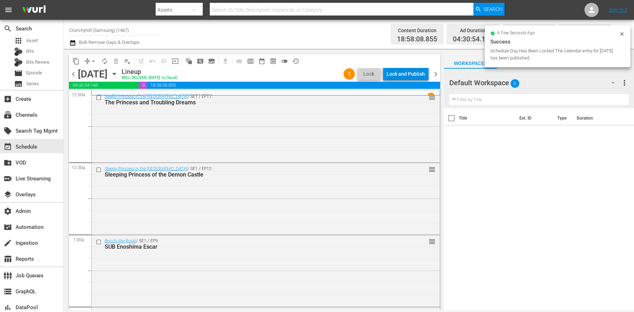
click at [416, 77] on div "Lock and Publish" at bounding box center [406, 74] width 38 height 13
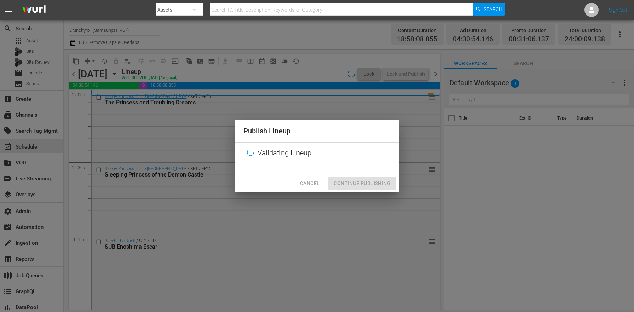
click at [301, 176] on div "Cancel Continue Publishing" at bounding box center [317, 183] width 164 height 19
click at [308, 183] on span "Cancel" at bounding box center [309, 183] width 19 height 9
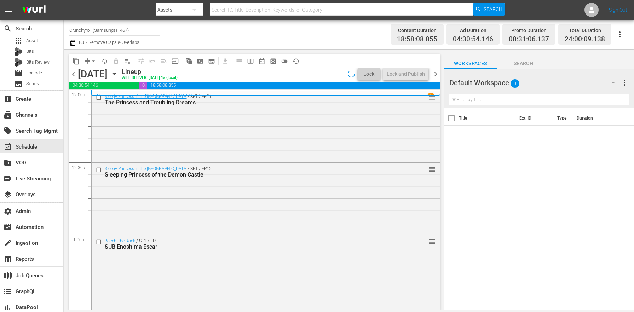
click at [118, 72] on icon "button" at bounding box center [114, 74] width 8 height 8
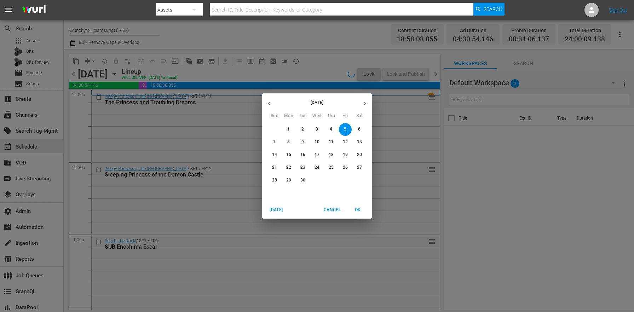
click at [291, 132] on span "1" at bounding box center [288, 129] width 13 height 6
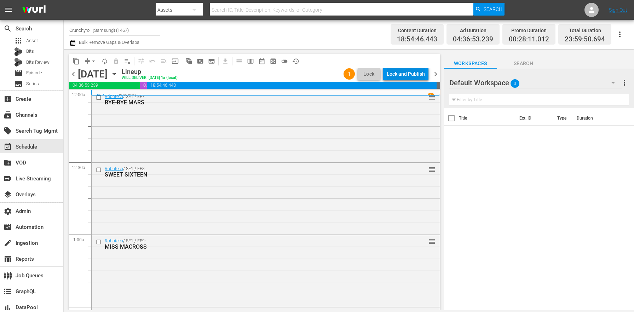
click at [403, 68] on div "Lock and Publish" at bounding box center [406, 74] width 38 height 13
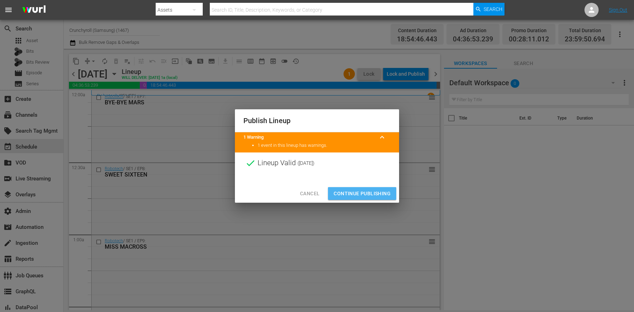
click at [356, 198] on button "Continue Publishing" at bounding box center [362, 193] width 68 height 13
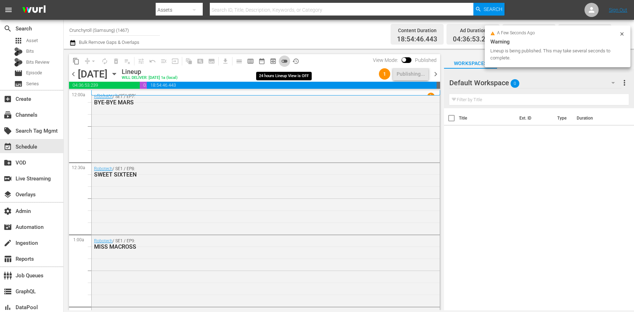
click at [281, 61] on span "toggle_off" at bounding box center [284, 61] width 7 height 7
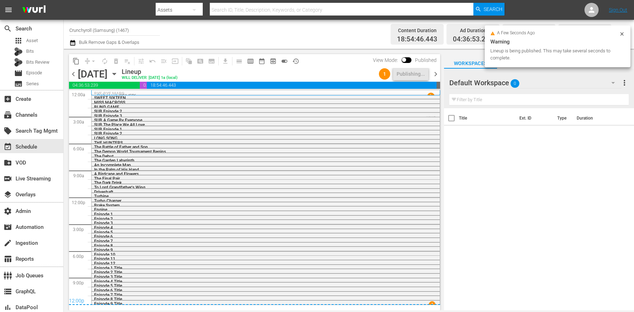
click at [430, 76] on div "1 Publishing..." at bounding box center [403, 74] width 55 height 12
click at [433, 75] on span "chevron_right" at bounding box center [435, 74] width 9 height 9
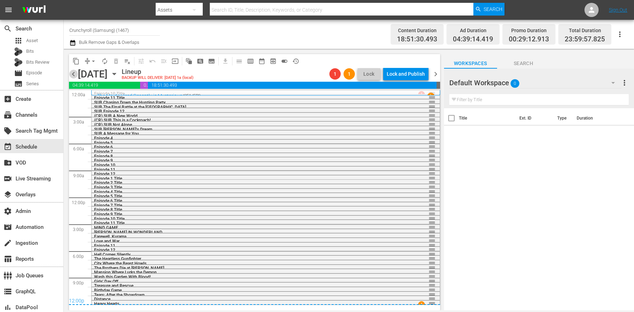
click at [74, 74] on span "chevron_left" at bounding box center [73, 74] width 9 height 9
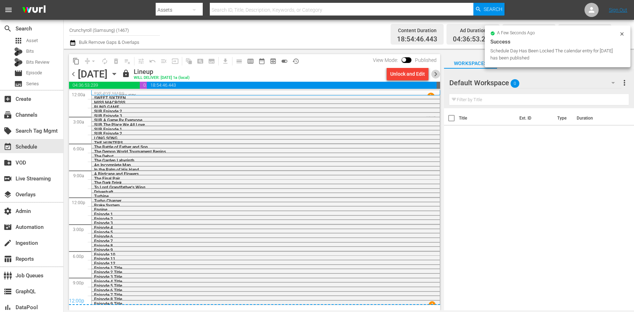
click at [438, 74] on span "chevron_right" at bounding box center [435, 74] width 9 height 9
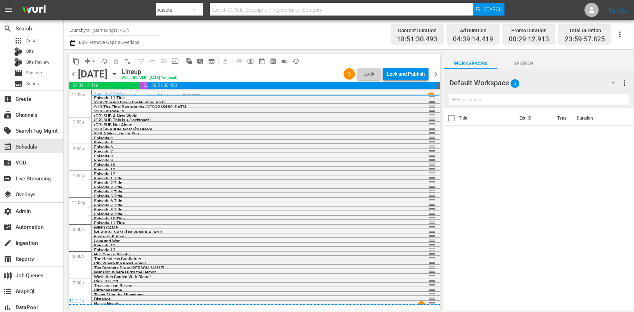
click at [418, 74] on div "Lock and Publish" at bounding box center [406, 74] width 38 height 13
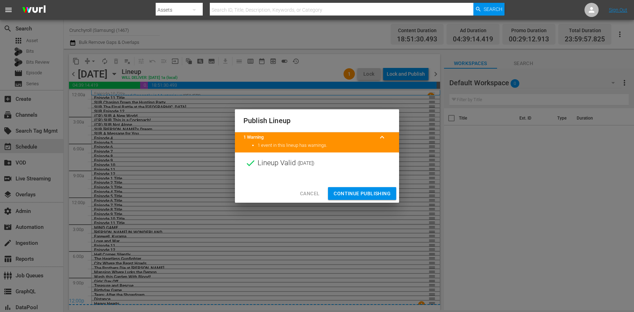
click at [361, 192] on span "Continue Publishing" at bounding box center [361, 193] width 57 height 9
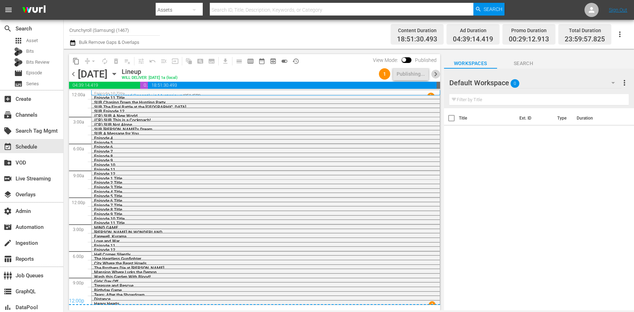
click at [436, 75] on span "chevron_right" at bounding box center [435, 74] width 9 height 9
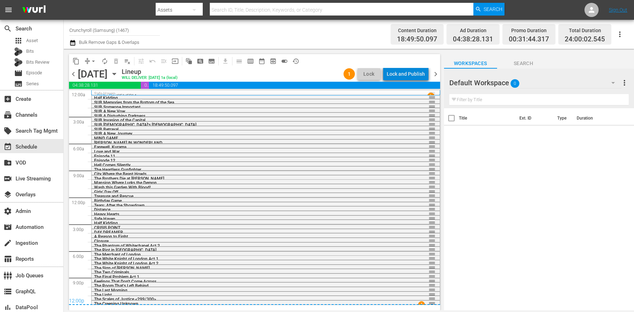
click at [414, 74] on div "Lock and Publish" at bounding box center [406, 74] width 38 height 13
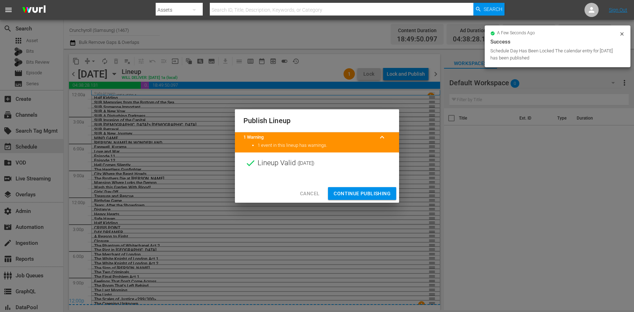
click at [362, 194] on span "Continue Publishing" at bounding box center [361, 193] width 57 height 9
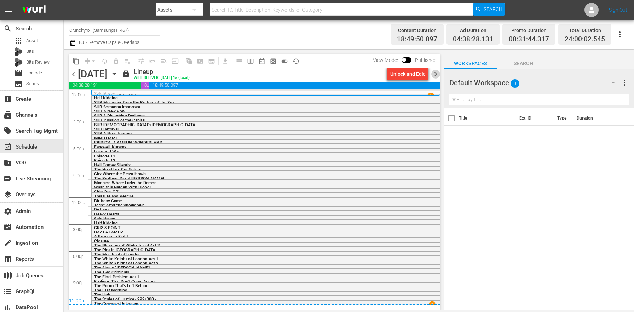
click at [435, 73] on span "chevron_right" at bounding box center [435, 74] width 9 height 9
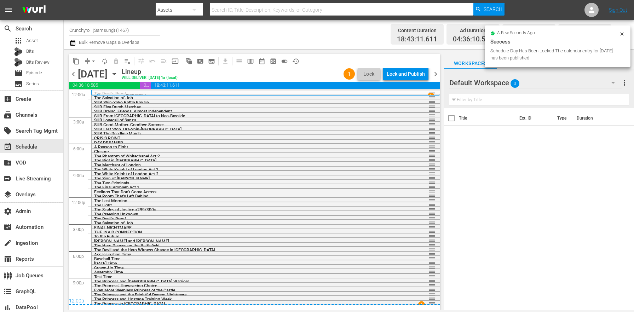
click at [421, 75] on div "Lock and Publish" at bounding box center [406, 74] width 38 height 13
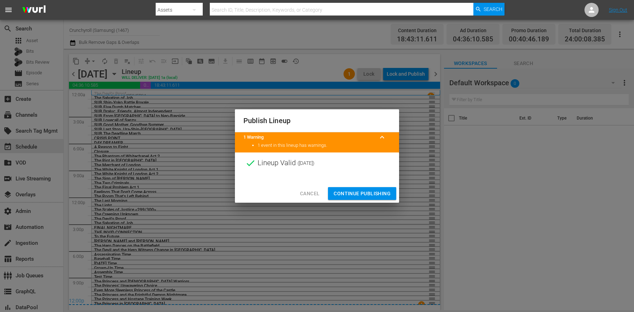
click at [368, 192] on span "Continue Publishing" at bounding box center [361, 193] width 57 height 9
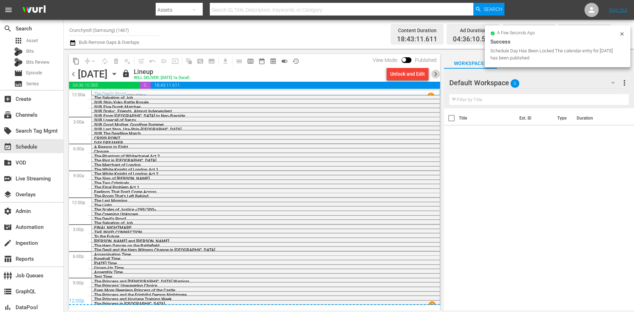
click at [437, 71] on span "chevron_right" at bounding box center [435, 74] width 9 height 9
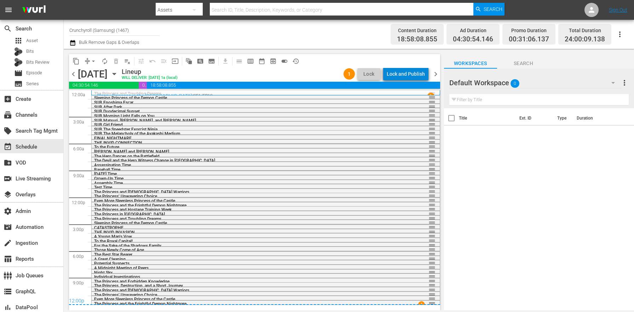
click at [416, 75] on div "Lock and Publish" at bounding box center [406, 74] width 38 height 13
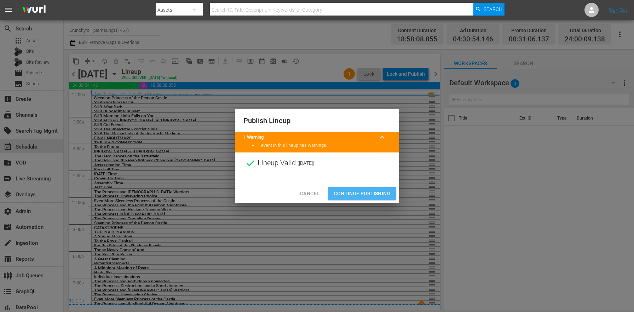
click at [362, 192] on span "Continue Publishing" at bounding box center [361, 193] width 57 height 9
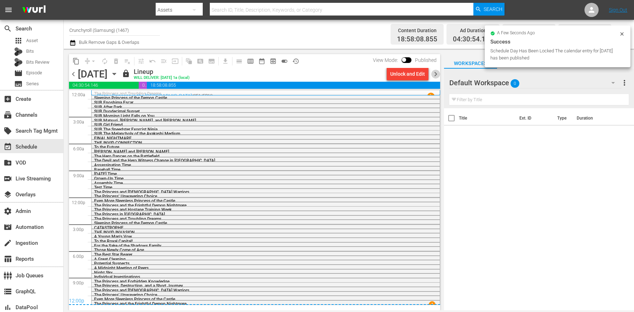
click at [436, 73] on span "chevron_right" at bounding box center [435, 74] width 9 height 9
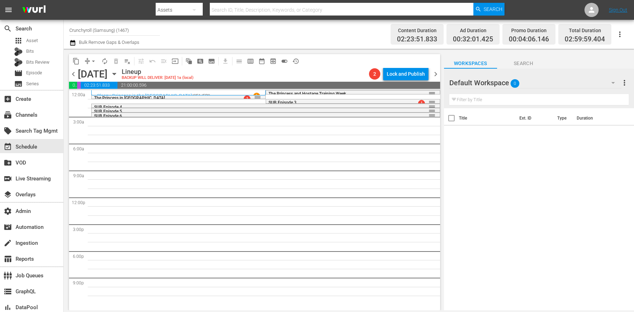
click at [92, 60] on span "arrow_drop_down" at bounding box center [93, 61] width 7 height 7
click at [105, 97] on li "Align to End of Previous Day" at bounding box center [94, 99] width 74 height 12
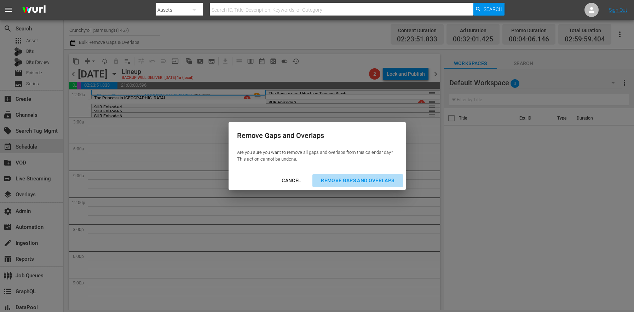
click at [364, 177] on div "Remove Gaps and Overlaps" at bounding box center [357, 180] width 85 height 9
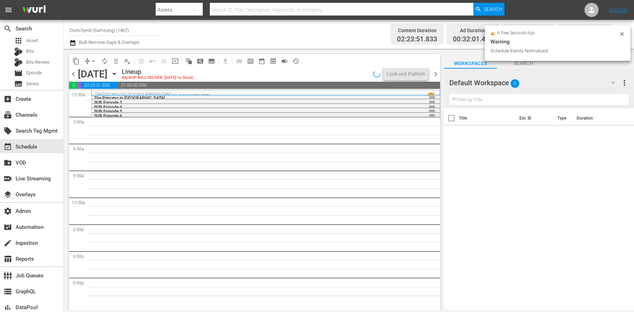
click at [122, 114] on div "SUB Episode 6" at bounding box center [246, 116] width 304 height 5
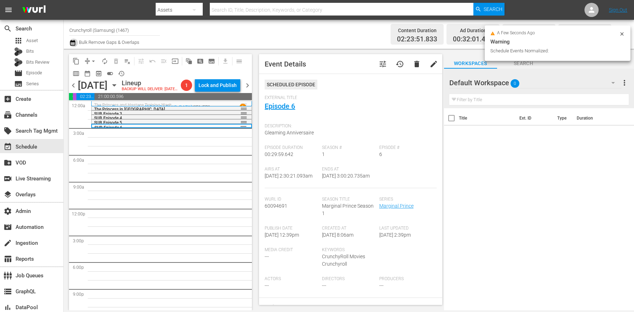
click at [71, 45] on icon "button" at bounding box center [72, 43] width 5 height 6
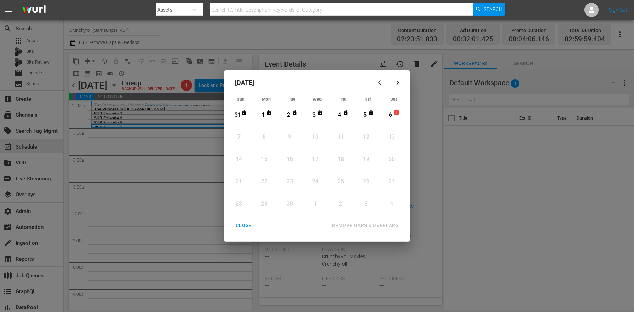
drag, startPoint x: 249, startPoint y: 226, endPoint x: 237, endPoint y: 208, distance: 21.4
click at [249, 226] on div "CLOSE" at bounding box center [243, 225] width 27 height 9
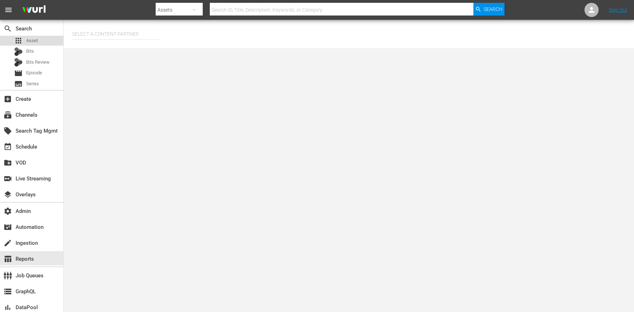
click at [27, 40] on span "Asset" at bounding box center [32, 40] width 12 height 7
